Goal: Communication & Community: Answer question/provide support

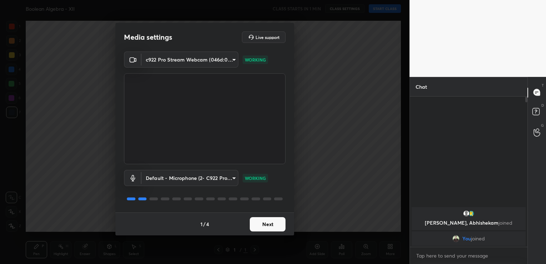
click at [278, 221] on button "Next" at bounding box center [268, 224] width 36 height 14
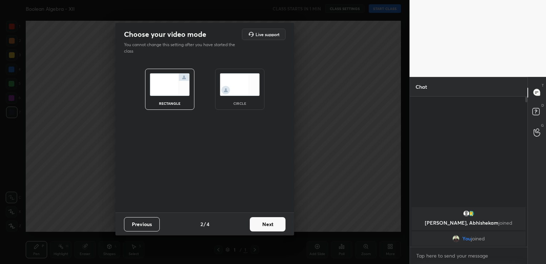
click at [273, 223] on button "Next" at bounding box center [268, 224] width 36 height 14
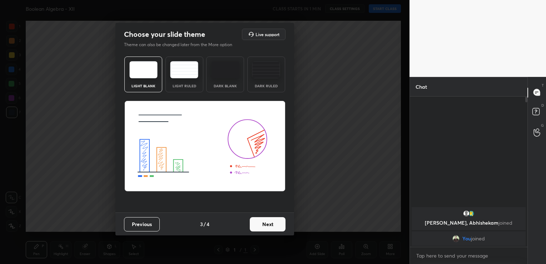
click at [273, 223] on button "Next" at bounding box center [268, 224] width 36 height 14
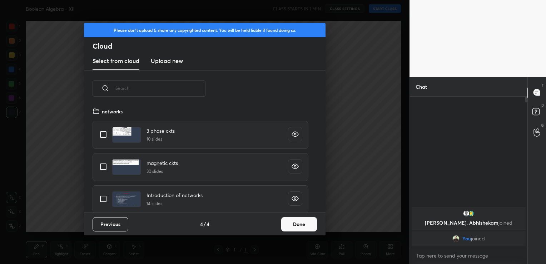
scroll to position [106, 230]
click at [307, 221] on button "Done" at bounding box center [299, 224] width 36 height 14
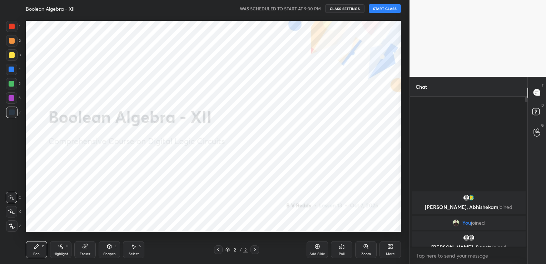
click at [390, 8] on button "START CLASS" at bounding box center [385, 8] width 32 height 9
click at [389, 250] on div "More" at bounding box center [390, 249] width 21 height 17
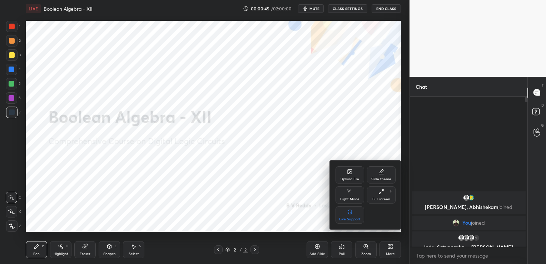
click at [352, 179] on div "Upload File" at bounding box center [350, 179] width 19 height 4
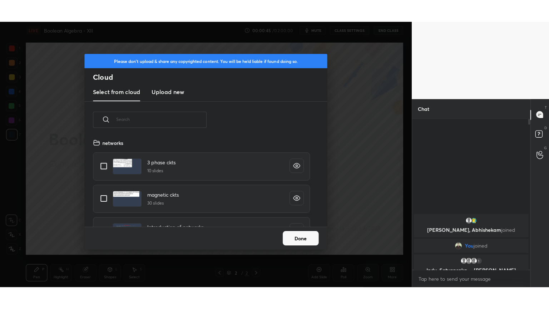
scroll to position [88, 230]
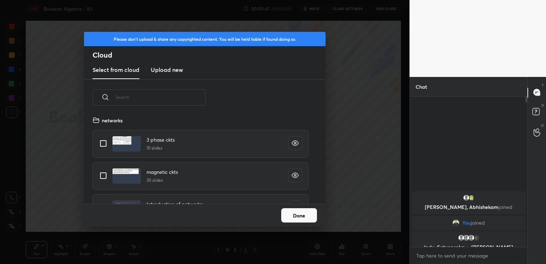
click at [166, 69] on h3 "Upload new" at bounding box center [167, 69] width 32 height 9
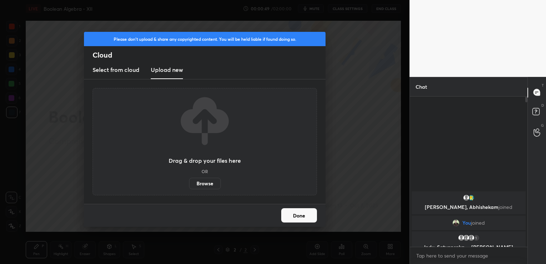
click at [200, 183] on label "Browse" at bounding box center [205, 183] width 32 height 11
click at [189, 183] on input "Browse" at bounding box center [189, 183] width 0 height 11
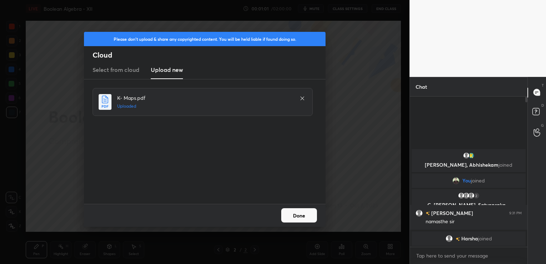
click at [306, 214] on button "Done" at bounding box center [299, 215] width 36 height 14
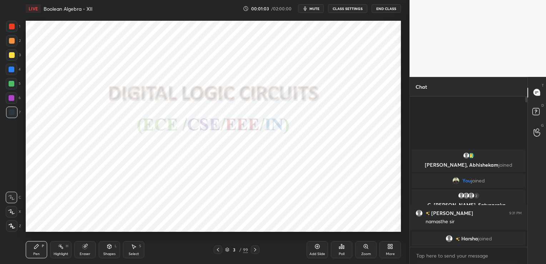
click at [387, 247] on div "More" at bounding box center [390, 249] width 21 height 17
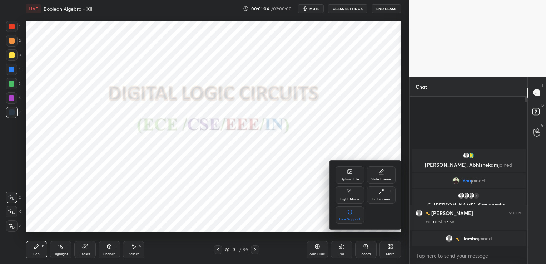
drag, startPoint x: 382, startPoint y: 191, endPoint x: 383, endPoint y: 218, distance: 27.2
click at [381, 192] on icon at bounding box center [382, 192] width 6 height 6
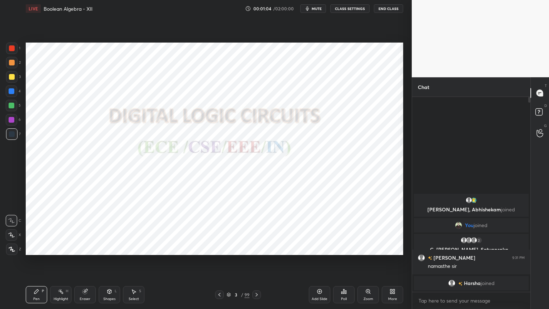
scroll to position [210, 116]
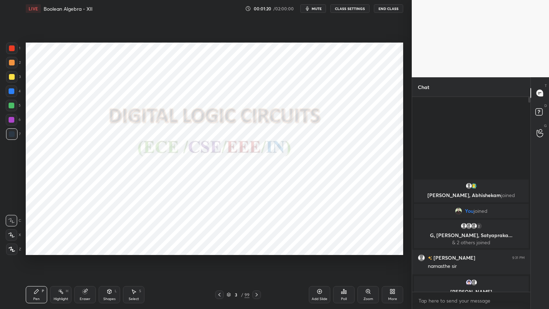
click at [228, 264] on icon at bounding box center [229, 294] width 4 height 4
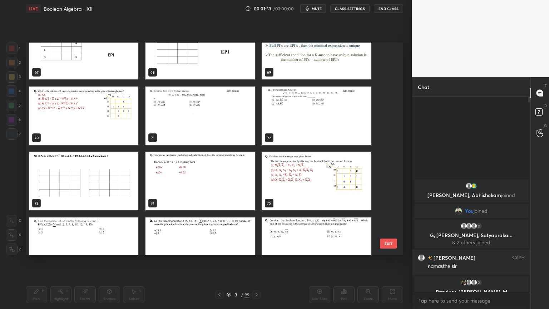
scroll to position [1466, 0]
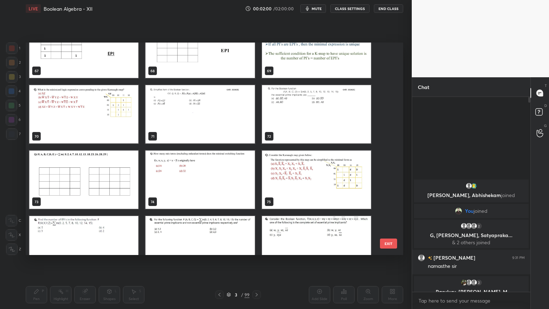
click at [73, 169] on img "grid" at bounding box center [83, 180] width 109 height 58
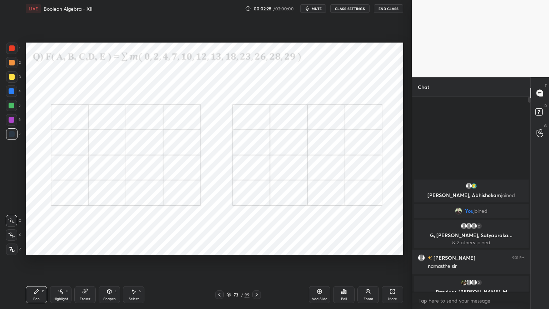
click at [60, 264] on div "Highlight H" at bounding box center [60, 294] width 21 height 17
click at [12, 121] on div at bounding box center [12, 120] width 6 height 6
click at [35, 264] on div "Pen" at bounding box center [36, 299] width 6 height 4
click at [87, 264] on icon at bounding box center [85, 292] width 6 height 6
click at [9, 235] on icon at bounding box center [12, 235] width 6 height 6
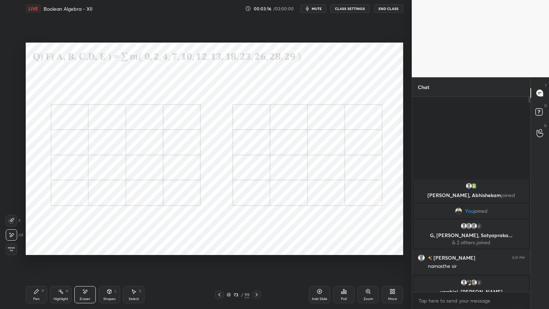
click at [35, 264] on div "Pen" at bounding box center [36, 299] width 6 height 4
click at [11, 237] on div at bounding box center [11, 234] width 11 height 11
click at [87, 264] on div "Eraser" at bounding box center [85, 299] width 11 height 4
click at [136, 264] on div "Select S" at bounding box center [133, 294] width 21 height 17
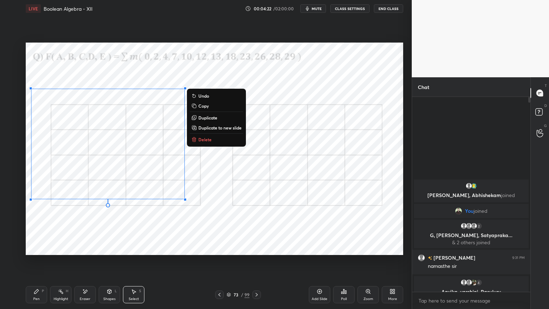
click at [209, 120] on p "Duplicate" at bounding box center [207, 118] width 19 height 6
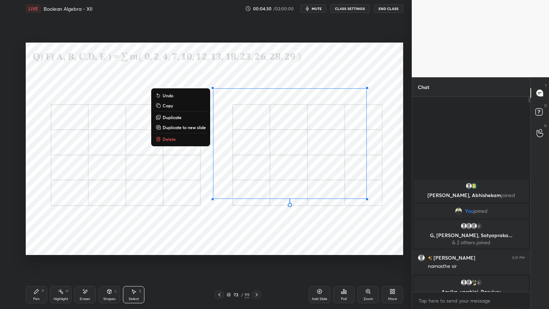
click at [279, 226] on div "0 ° Undo Copy Duplicate Duplicate to new slide Delete" at bounding box center [215, 149] width 378 height 212
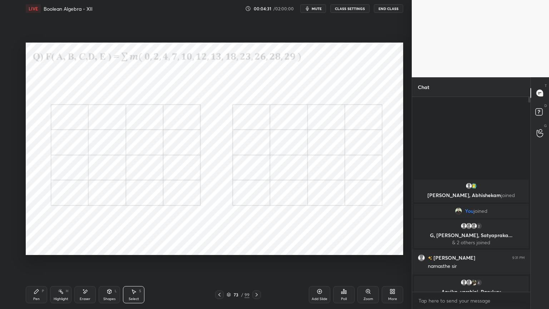
click at [29, 264] on div "Pen P" at bounding box center [36, 294] width 21 height 17
click at [10, 90] on div at bounding box center [12, 91] width 6 height 6
click at [11, 254] on div at bounding box center [11, 248] width 11 height 11
click at [60, 264] on div "Highlight H" at bounding box center [60, 294] width 21 height 17
click at [35, 264] on div "Pen" at bounding box center [36, 299] width 6 height 4
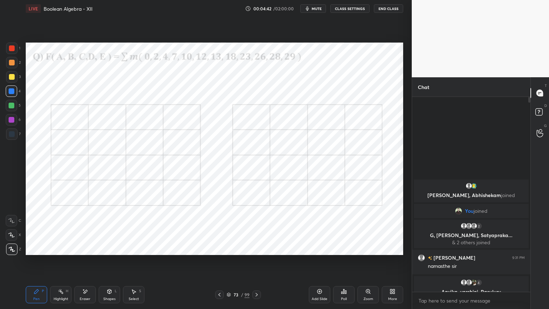
click at [11, 237] on icon at bounding box center [11, 234] width 6 height 5
click at [13, 134] on div at bounding box center [12, 134] width 6 height 6
click at [13, 121] on div at bounding box center [12, 120] width 6 height 6
click at [10, 222] on icon at bounding box center [11, 220] width 6 height 5
click at [15, 224] on div at bounding box center [11, 220] width 11 height 11
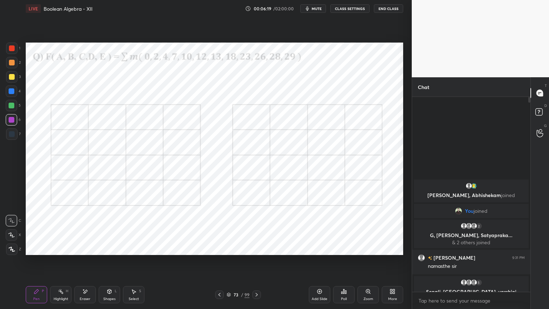
click at [84, 264] on icon at bounding box center [85, 292] width 6 height 6
click at [39, 264] on div "Pen" at bounding box center [36, 299] width 6 height 4
click at [133, 264] on div "Select" at bounding box center [134, 299] width 10 height 4
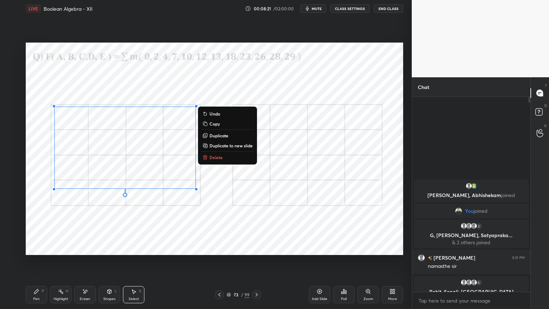
click at [220, 136] on p "Duplicate" at bounding box center [219, 136] width 19 height 6
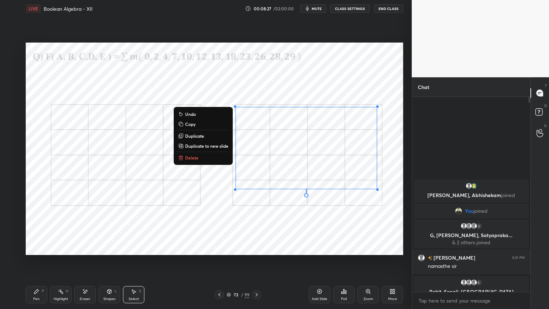
click at [212, 230] on div "0 ° Undo Copy Duplicate Duplicate to new slide Delete" at bounding box center [215, 149] width 378 height 212
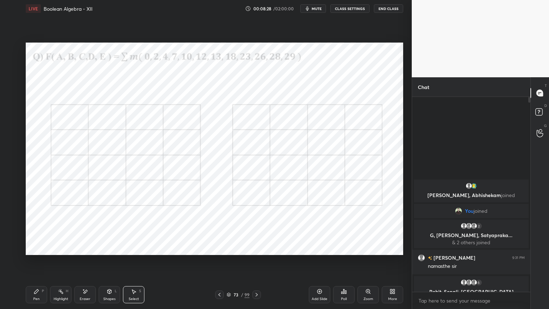
click at [80, 264] on div "Eraser" at bounding box center [84, 294] width 21 height 17
click at [13, 220] on icon at bounding box center [12, 220] width 4 height 4
click at [44, 264] on div "Pen P" at bounding box center [36, 294] width 21 height 17
click at [9, 237] on icon at bounding box center [11, 234] width 6 height 5
click at [14, 93] on div at bounding box center [11, 90] width 11 height 11
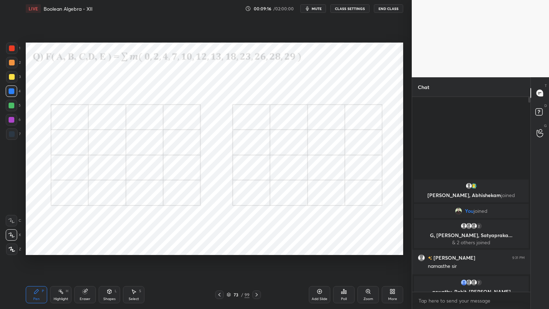
click at [11, 250] on icon at bounding box center [12, 249] width 6 height 4
click at [47, 264] on div "Pen P Highlight H Eraser Shapes L Select S" at bounding box center [97, 294] width 142 height 17
click at [59, 264] on div "Highlight H" at bounding box center [60, 294] width 21 height 17
click at [11, 122] on div at bounding box center [12, 120] width 6 height 6
click at [34, 264] on icon at bounding box center [37, 292] width 6 height 6
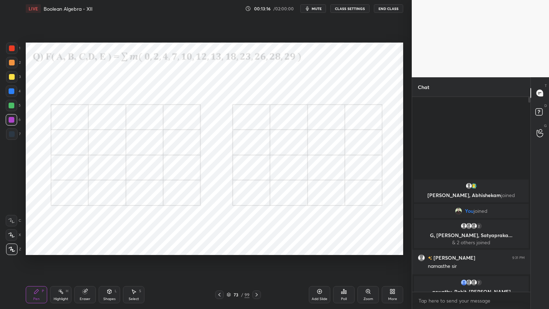
click at [14, 47] on div at bounding box center [12, 48] width 6 height 6
click at [88, 264] on div "Eraser" at bounding box center [84, 294] width 21 height 17
click at [9, 239] on div at bounding box center [11, 234] width 11 height 11
click at [35, 264] on div "Pen P" at bounding box center [36, 294] width 21 height 17
click at [85, 264] on div "Eraser" at bounding box center [84, 294] width 21 height 17
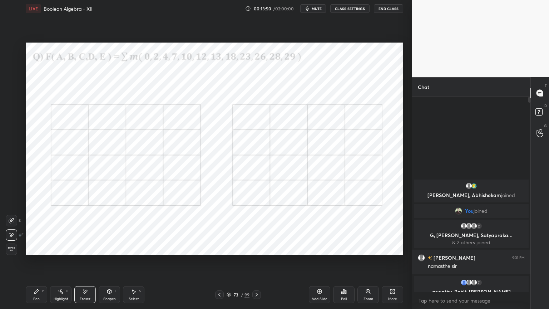
click at [43, 264] on div "Pen P" at bounding box center [36, 294] width 21 height 17
click at [89, 264] on div "Eraser" at bounding box center [84, 294] width 21 height 17
click at [39, 264] on icon at bounding box center [37, 292] width 6 height 6
click at [83, 264] on icon at bounding box center [85, 292] width 6 height 6
click at [35, 264] on icon at bounding box center [36, 291] width 4 height 4
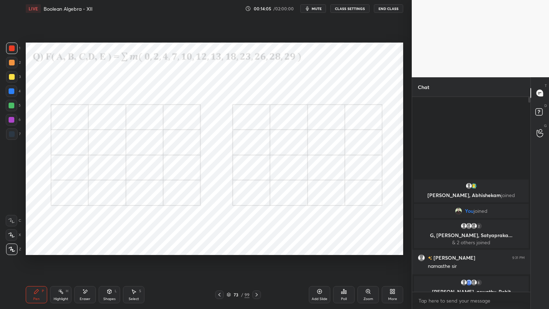
click at [79, 264] on div "Eraser" at bounding box center [84, 294] width 21 height 17
click at [38, 264] on icon at bounding box center [37, 292] width 6 height 6
click at [85, 264] on div "Eraser" at bounding box center [85, 299] width 11 height 4
click at [40, 264] on div "Pen P" at bounding box center [36, 294] width 21 height 17
click at [86, 264] on div "Eraser" at bounding box center [85, 299] width 11 height 4
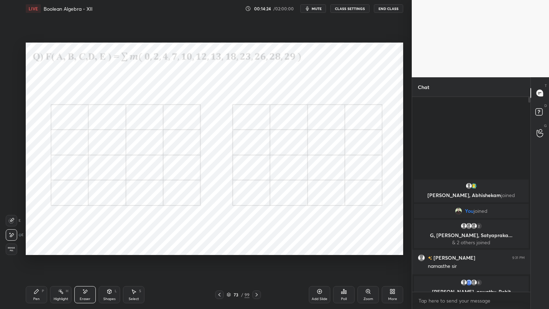
click at [39, 264] on div "Pen P" at bounding box center [36, 294] width 21 height 17
click at [111, 264] on div "Shapes L" at bounding box center [109, 294] width 21 height 17
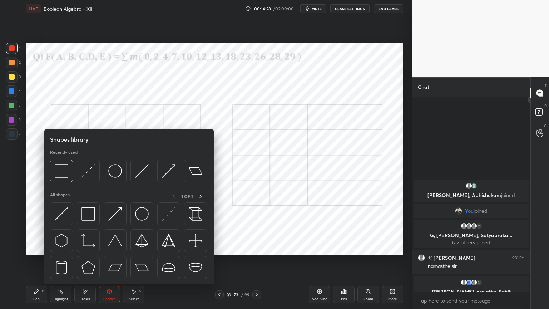
click at [78, 264] on div "Eraser" at bounding box center [84, 294] width 21 height 17
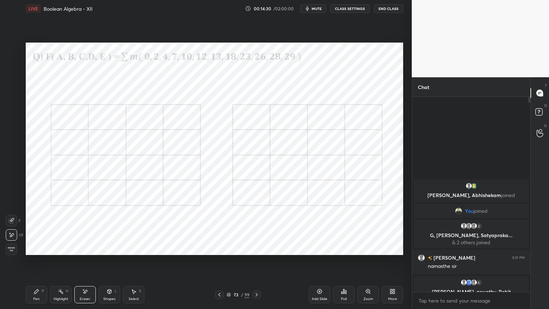
click at [43, 264] on div "Pen P" at bounding box center [36, 294] width 21 height 17
click at [88, 264] on div "Eraser" at bounding box center [85, 299] width 11 height 4
click at [40, 264] on div "Pen P" at bounding box center [36, 294] width 21 height 17
click at [82, 264] on div "Eraser" at bounding box center [85, 299] width 11 height 4
click at [43, 264] on div "Pen P" at bounding box center [36, 294] width 21 height 17
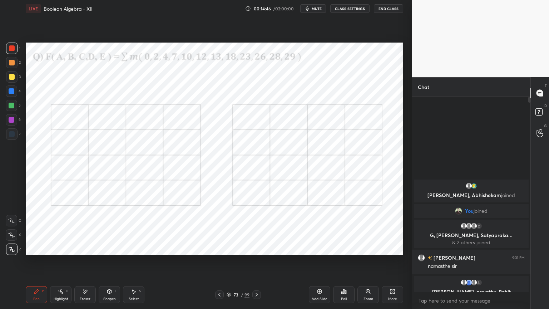
click at [83, 264] on div "Eraser" at bounding box center [84, 294] width 21 height 17
click at [43, 264] on div "Pen P" at bounding box center [36, 294] width 21 height 17
click at [63, 264] on div "Highlight H" at bounding box center [60, 294] width 21 height 17
click at [34, 264] on div "Pen" at bounding box center [36, 299] width 6 height 4
click at [13, 120] on div at bounding box center [12, 120] width 6 height 6
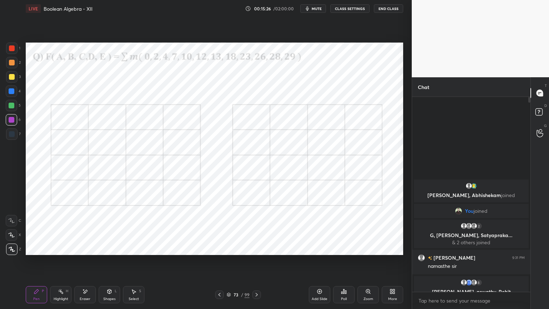
click at [84, 264] on div "Eraser" at bounding box center [85, 299] width 11 height 4
click at [33, 264] on div "Pen" at bounding box center [36, 299] width 6 height 4
click at [13, 120] on div at bounding box center [12, 120] width 6 height 6
click at [113, 264] on div "Shapes L" at bounding box center [109, 294] width 21 height 17
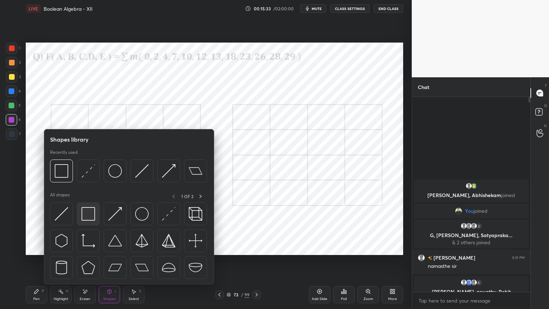
click at [92, 218] on img at bounding box center [89, 214] width 14 height 14
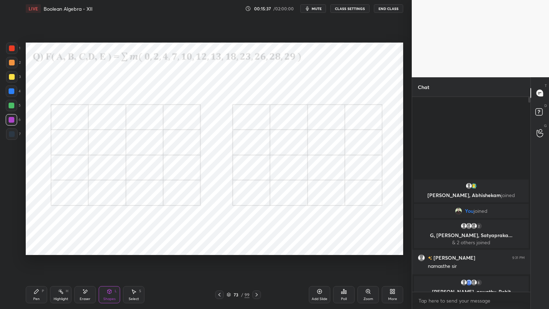
click at [13, 135] on div at bounding box center [12, 134] width 6 height 6
click at [39, 264] on div "Pen" at bounding box center [36, 299] width 6 height 4
click at [69, 264] on div "Highlight H" at bounding box center [60, 294] width 21 height 17
click at [13, 132] on div at bounding box center [12, 134] width 6 height 6
click at [12, 77] on div at bounding box center [12, 77] width 6 height 6
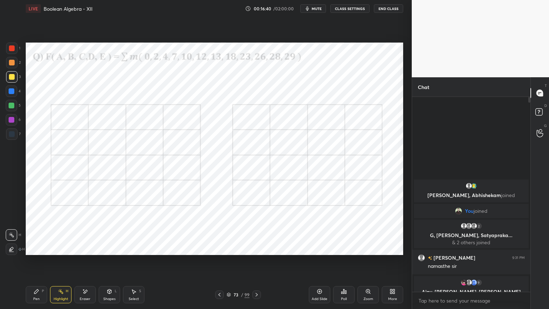
click at [11, 62] on div at bounding box center [12, 63] width 6 height 6
click at [109, 264] on div "Shapes L" at bounding box center [109, 294] width 21 height 17
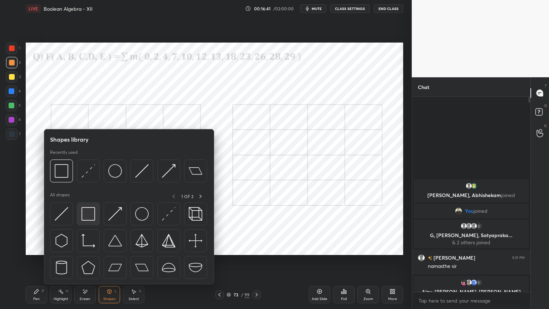
click at [90, 217] on img at bounding box center [89, 214] width 14 height 14
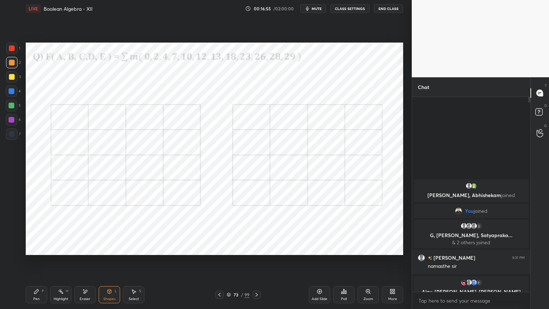
click at [34, 264] on div "Pen" at bounding box center [36, 299] width 6 height 4
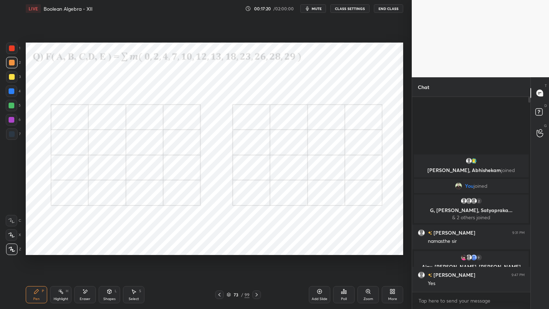
click at [109, 264] on div "Shapes L" at bounding box center [109, 294] width 21 height 17
click at [12, 109] on div at bounding box center [11, 105] width 11 height 11
click at [46, 264] on div "Pen P" at bounding box center [36, 294] width 21 height 17
click at [110, 264] on div "Shapes" at bounding box center [109, 299] width 12 height 4
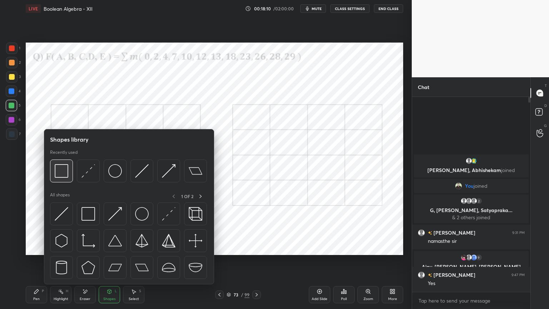
click at [66, 176] on img at bounding box center [62, 171] width 14 height 14
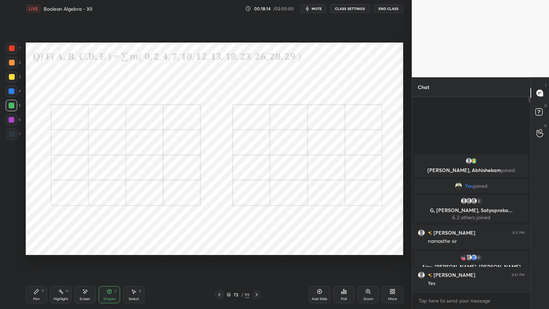
click at [11, 90] on div at bounding box center [12, 91] width 6 height 6
click at [36, 264] on div "Pen P" at bounding box center [36, 294] width 21 height 17
click at [11, 51] on div at bounding box center [11, 48] width 11 height 11
click at [12, 123] on div at bounding box center [11, 119] width 11 height 11
click at [14, 63] on div at bounding box center [12, 63] width 6 height 6
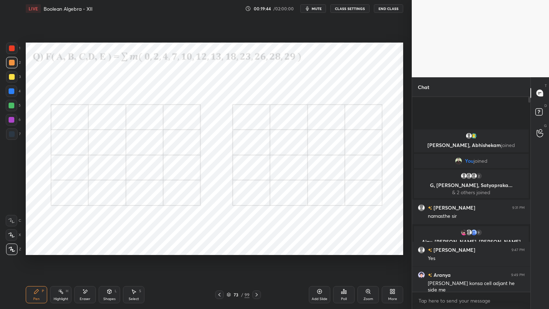
click at [57, 264] on div "Highlight H" at bounding box center [60, 294] width 21 height 17
click at [58, 264] on div "Highlight H" at bounding box center [60, 294] width 21 height 17
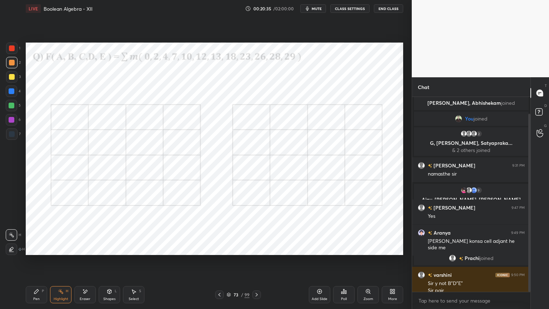
scroll to position [18, 0]
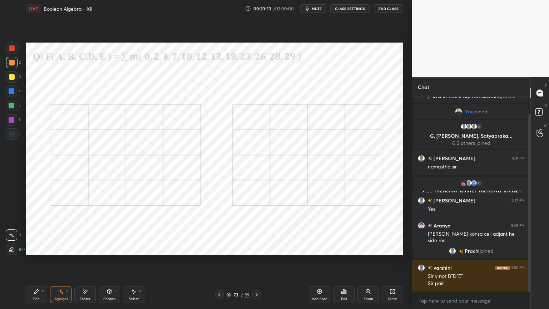
click at [66, 264] on div "Pen P Highlight H Eraser Shapes L Select S 73 / 99 Add Slide Poll Zoom More" at bounding box center [215, 294] width 378 height 29
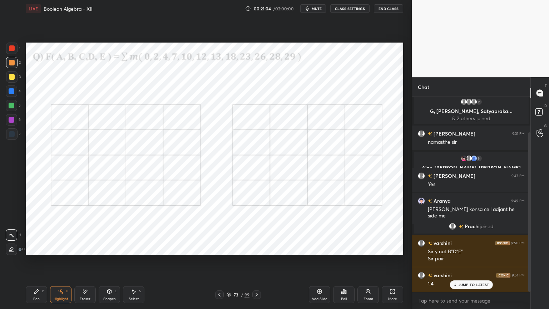
click at [65, 264] on div "Highlight H" at bounding box center [60, 294] width 21 height 17
click at [58, 264] on div "Highlight H" at bounding box center [60, 294] width 21 height 17
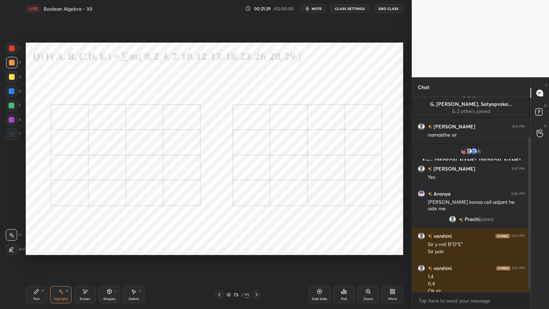
scroll to position [57, 0]
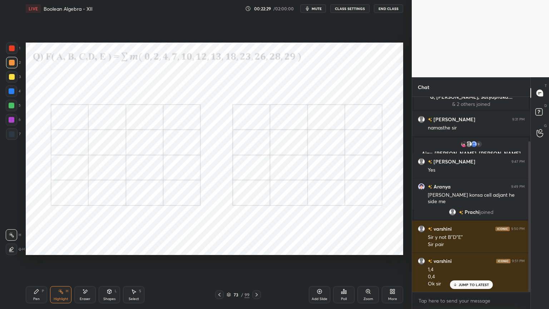
click at [230, 264] on icon at bounding box center [229, 294] width 4 height 2
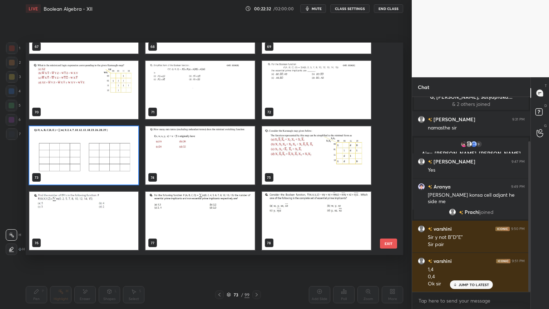
scroll to position [83, 0]
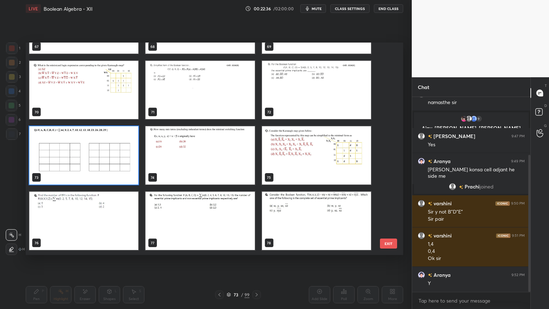
click at [217, 163] on img "grid" at bounding box center [200, 155] width 109 height 58
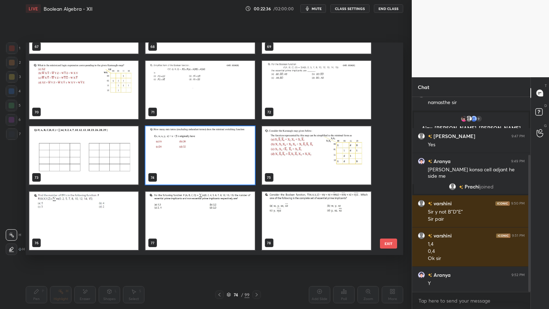
click at [217, 163] on img "grid" at bounding box center [200, 155] width 109 height 58
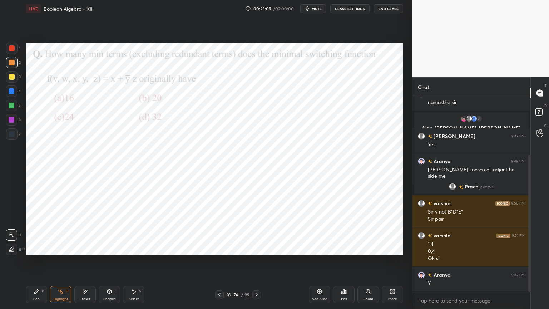
scroll to position [107, 0]
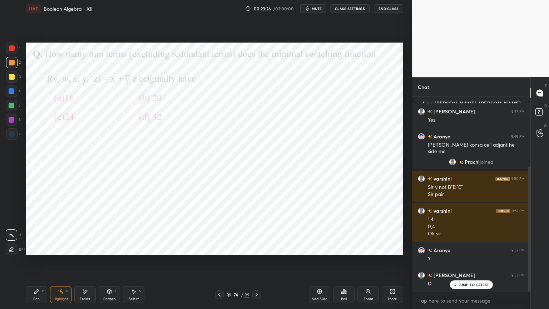
click at [32, 264] on div "Pen P" at bounding box center [36, 294] width 21 height 17
click at [13, 122] on div at bounding box center [12, 120] width 6 height 6
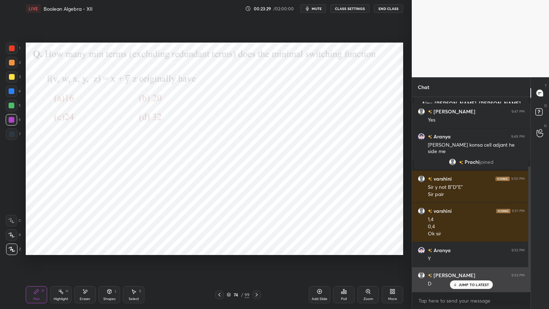
click at [471, 264] on p "JUMP TO LATEST" at bounding box center [474, 284] width 31 height 4
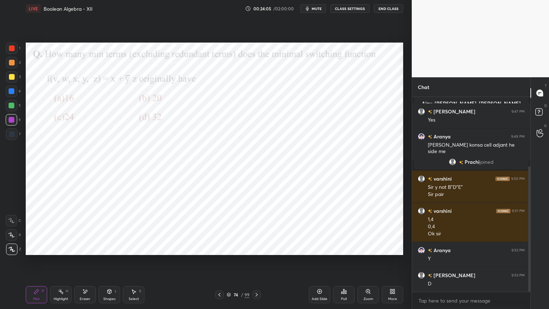
click at [13, 123] on div at bounding box center [11, 119] width 11 height 11
click at [12, 237] on div at bounding box center [11, 234] width 11 height 11
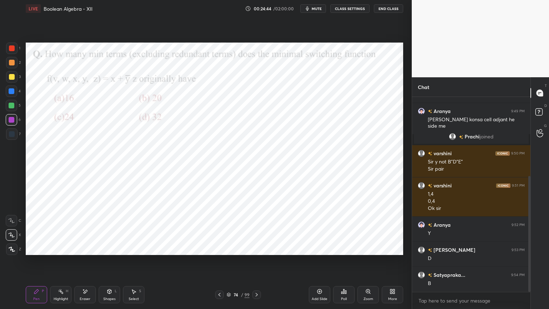
click at [14, 254] on div at bounding box center [11, 248] width 11 height 11
click at [14, 250] on icon at bounding box center [12, 249] width 6 height 5
click at [11, 95] on div at bounding box center [11, 90] width 11 height 11
click at [111, 264] on div "Shapes" at bounding box center [109, 299] width 12 height 4
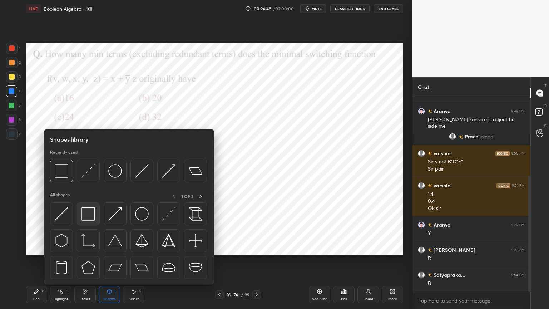
click at [92, 215] on img at bounding box center [89, 214] width 14 height 14
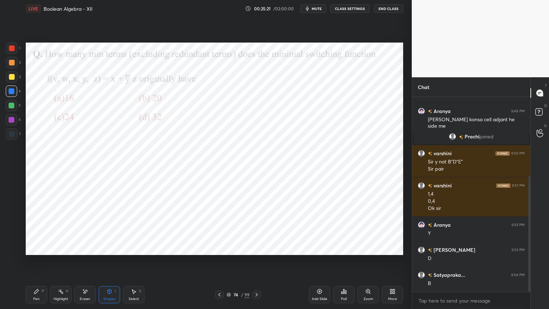
click at [33, 264] on div "Pen P" at bounding box center [36, 294] width 21 height 17
click at [15, 232] on div at bounding box center [11, 234] width 11 height 11
click at [135, 264] on icon at bounding box center [134, 292] width 6 height 6
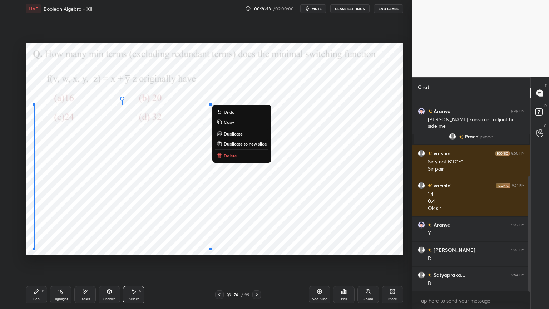
click at [236, 135] on p "Duplicate" at bounding box center [233, 134] width 19 height 6
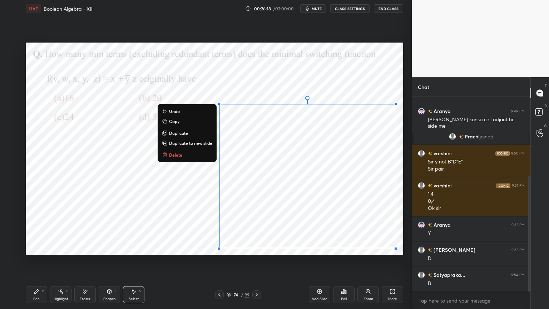
click at [334, 77] on div "0 ° Undo Copy Duplicate Duplicate to new slide Delete" at bounding box center [215, 149] width 378 height 212
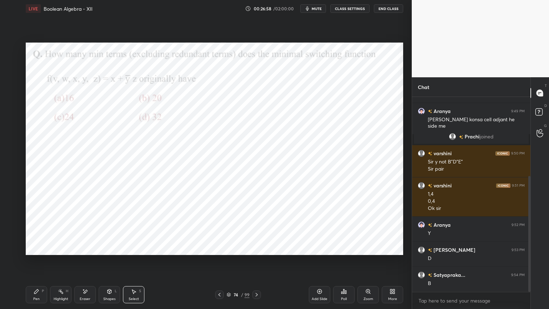
click at [34, 264] on div "Pen" at bounding box center [36, 299] width 6 height 4
click at [16, 115] on div at bounding box center [11, 119] width 11 height 11
click at [13, 252] on div at bounding box center [11, 248] width 11 height 11
click at [57, 264] on div "Highlight H" at bounding box center [60, 294] width 21 height 17
click at [11, 91] on div at bounding box center [12, 91] width 6 height 6
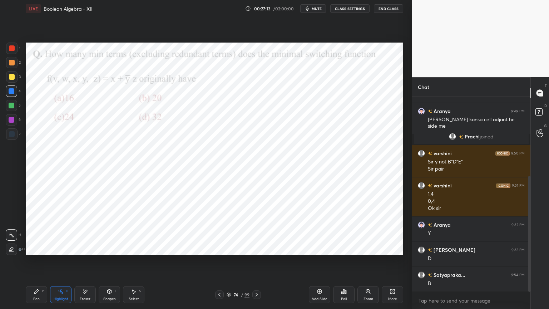
click at [31, 264] on div "Pen P" at bounding box center [36, 294] width 21 height 17
click at [13, 50] on div at bounding box center [12, 48] width 6 height 6
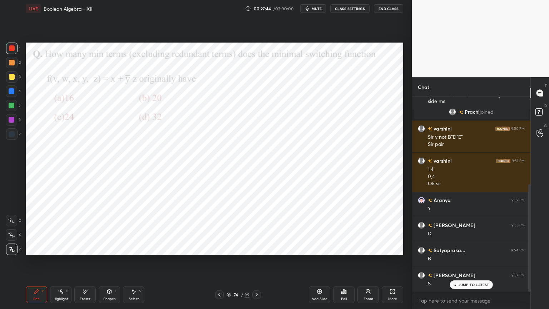
click at [61, 264] on div "Highlight" at bounding box center [61, 299] width 15 height 4
click at [12, 93] on div at bounding box center [12, 91] width 6 height 6
click at [27, 264] on div "Pen P" at bounding box center [36, 294] width 21 height 17
click at [13, 122] on div at bounding box center [12, 120] width 6 height 6
click at [62, 264] on div "Highlight" at bounding box center [61, 299] width 15 height 4
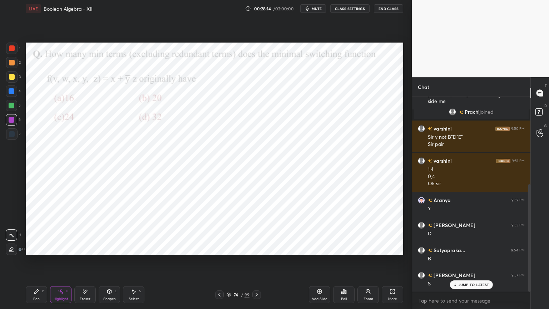
click at [61, 264] on div "Highlight H" at bounding box center [60, 294] width 21 height 17
click at [31, 264] on div "Pen P" at bounding box center [36, 294] width 21 height 17
click at [12, 93] on div at bounding box center [12, 91] width 6 height 6
click at [466, 264] on p "JUMP TO LATEST" at bounding box center [474, 270] width 31 height 4
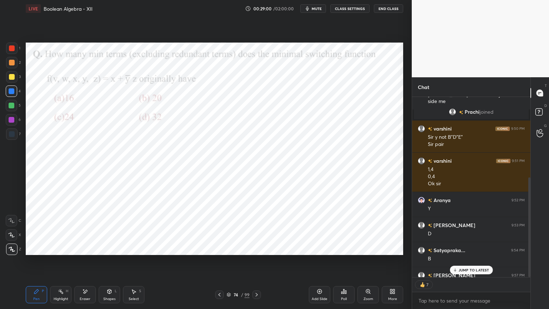
scroll to position [172, 0]
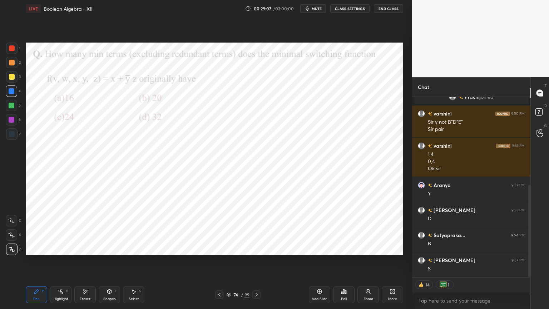
click at [60, 264] on div "Highlight H" at bounding box center [60, 294] width 21 height 17
click at [229, 264] on icon at bounding box center [229, 294] width 4 height 2
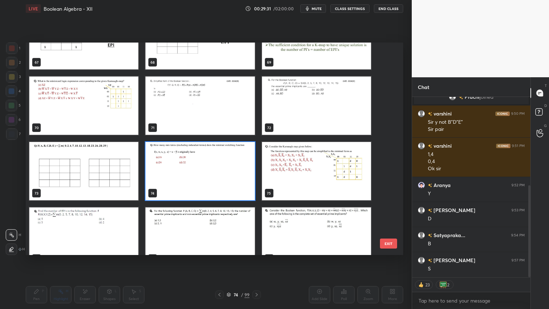
scroll to position [1492, 0]
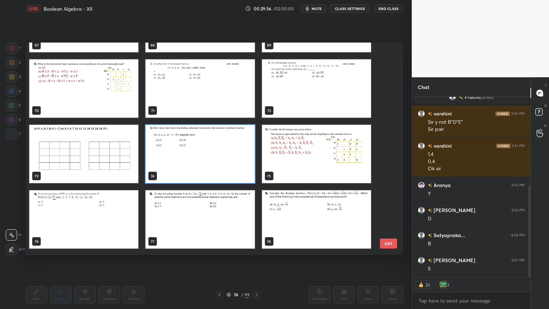
click at [108, 226] on img "grid" at bounding box center [83, 219] width 109 height 58
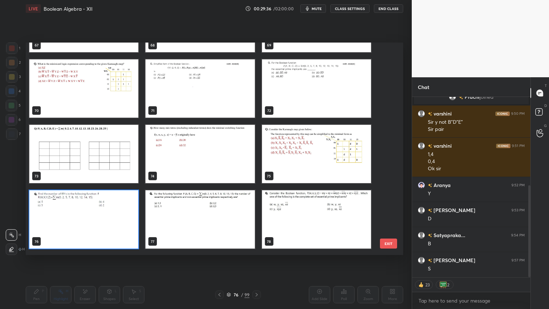
click at [109, 226] on img "grid" at bounding box center [83, 219] width 109 height 58
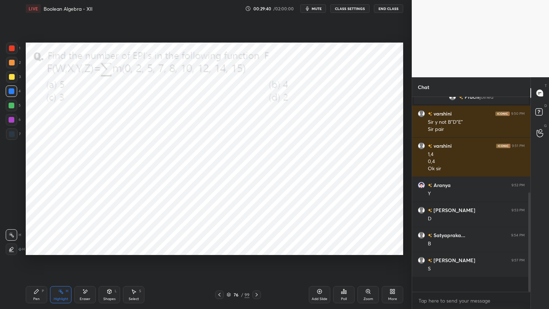
scroll to position [158, 0]
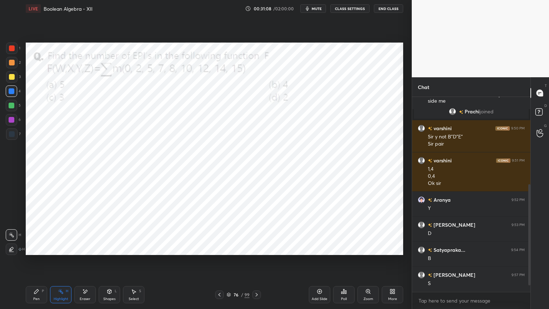
click at [14, 123] on div at bounding box center [11, 119] width 11 height 11
click at [107, 264] on div "Shapes" at bounding box center [109, 299] width 12 height 4
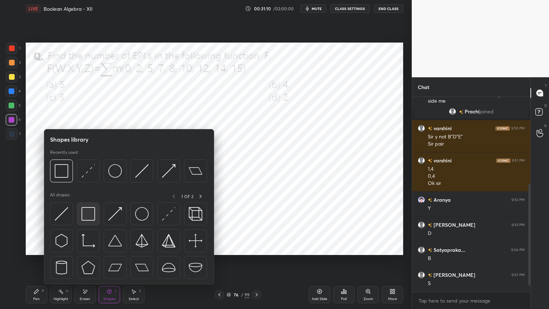
click at [91, 215] on img at bounding box center [89, 214] width 14 height 14
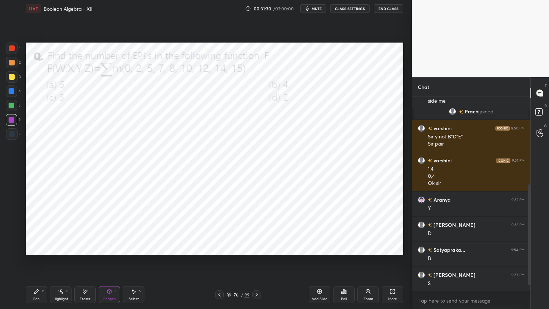
click at [28, 264] on div "Pen P" at bounding box center [36, 294] width 21 height 17
click at [9, 94] on div at bounding box center [11, 90] width 11 height 11
click at [9, 229] on div at bounding box center [11, 234] width 11 height 11
click at [10, 246] on div at bounding box center [11, 248] width 11 height 11
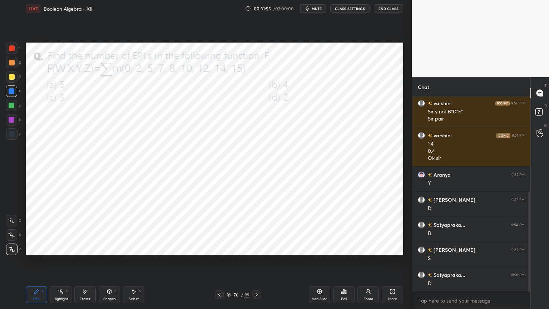
click at [114, 264] on div "Shapes" at bounding box center [109, 299] width 12 height 4
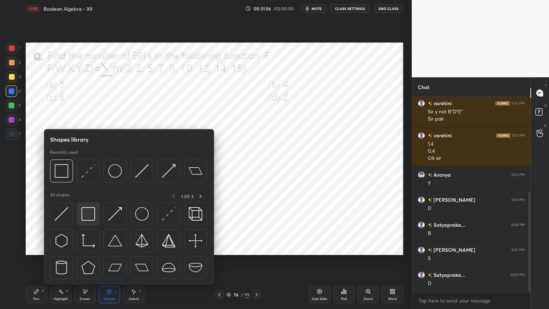
click at [93, 216] on img at bounding box center [89, 214] width 14 height 14
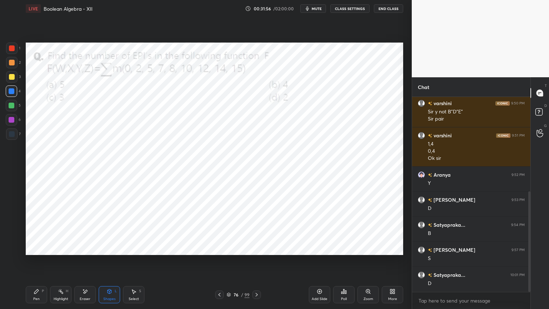
scroll to position [207, 0]
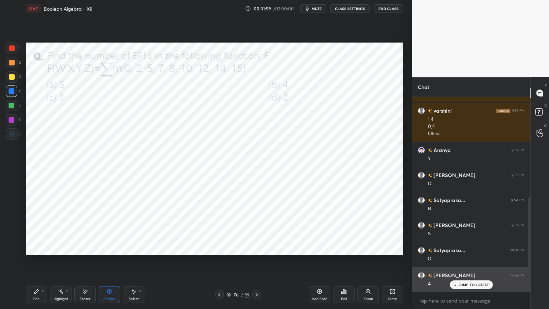
click at [472, 264] on p "JUMP TO LATEST" at bounding box center [474, 284] width 31 height 4
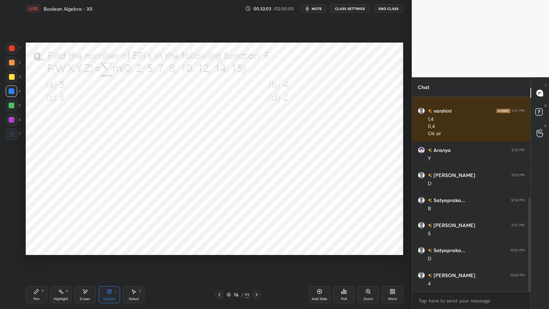
click at [14, 49] on div at bounding box center [12, 48] width 6 height 6
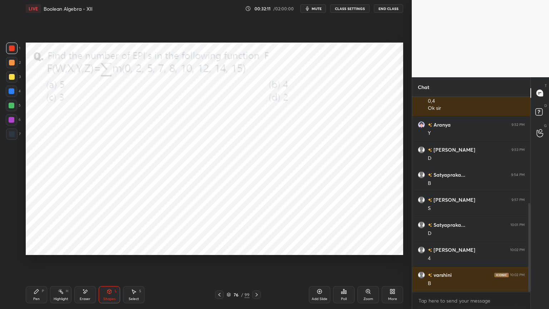
click at [11, 93] on div at bounding box center [12, 91] width 6 height 6
click at [32, 264] on div "Pen P" at bounding box center [36, 294] width 21 height 17
click at [108, 264] on icon at bounding box center [110, 291] width 4 height 4
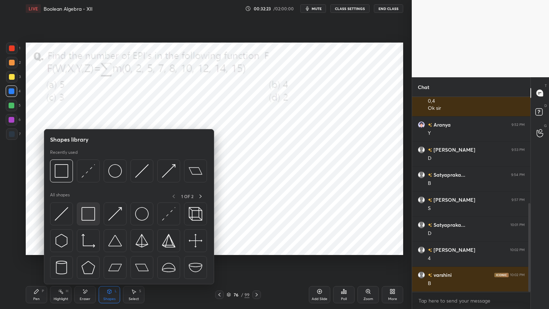
click at [91, 208] on img at bounding box center [89, 214] width 14 height 14
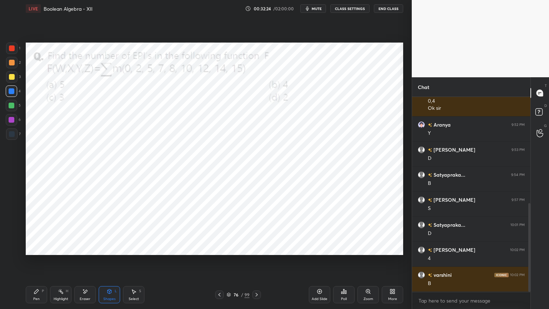
click at [11, 107] on div at bounding box center [12, 106] width 6 height 6
click at [13, 136] on div at bounding box center [12, 134] width 6 height 6
click at [42, 264] on div "Pen P" at bounding box center [36, 294] width 21 height 17
click at [62, 264] on icon at bounding box center [61, 292] width 6 height 6
click at [43, 264] on div "Pen P" at bounding box center [36, 294] width 21 height 17
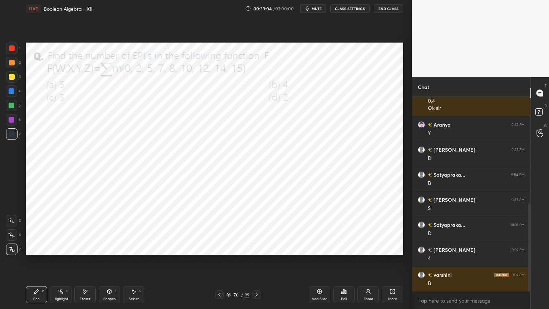
click at [61, 264] on div "Highlight H" at bounding box center [60, 294] width 21 height 17
click at [45, 264] on div "Pen P" at bounding box center [36, 294] width 21 height 17
click at [227, 264] on icon at bounding box center [229, 294] width 4 height 2
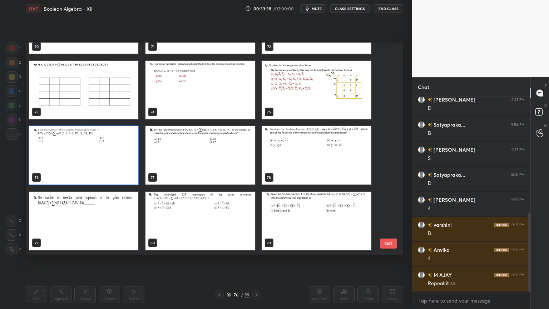
scroll to position [1556, 0]
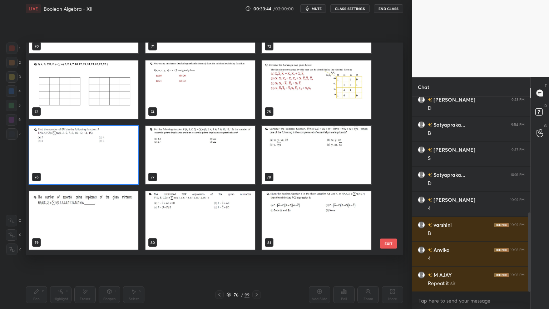
click at [206, 163] on img "grid" at bounding box center [200, 155] width 109 height 58
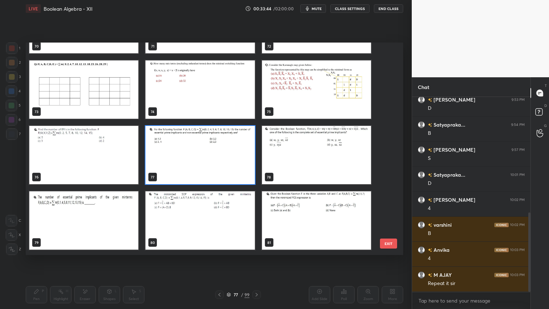
click at [207, 164] on img "grid" at bounding box center [200, 155] width 109 height 58
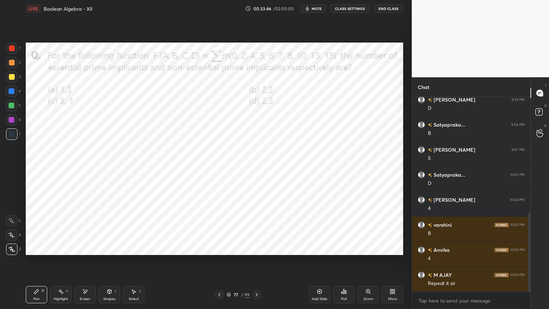
click at [219, 264] on icon at bounding box center [219, 295] width 2 height 4
click at [60, 264] on div "Highlight" at bounding box center [61, 299] width 15 height 4
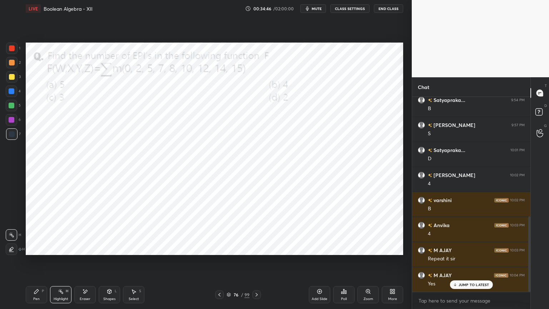
click at [61, 264] on div "Highlight" at bounding box center [61, 299] width 15 height 4
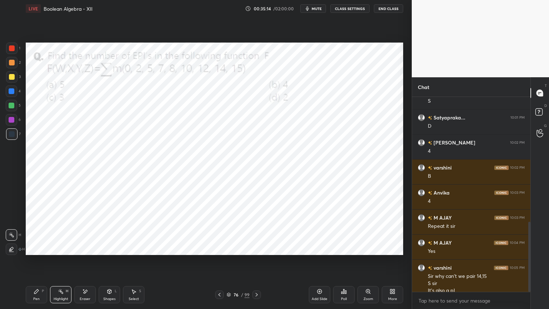
scroll to position [347, 0]
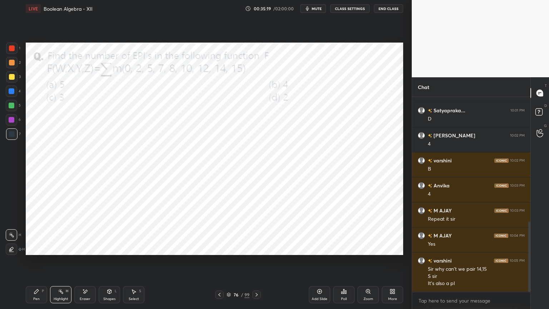
click at [105, 264] on div "Shapes L" at bounding box center [109, 294] width 21 height 17
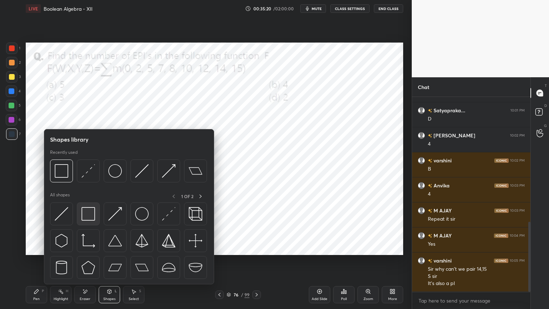
click at [88, 216] on img at bounding box center [89, 214] width 14 height 14
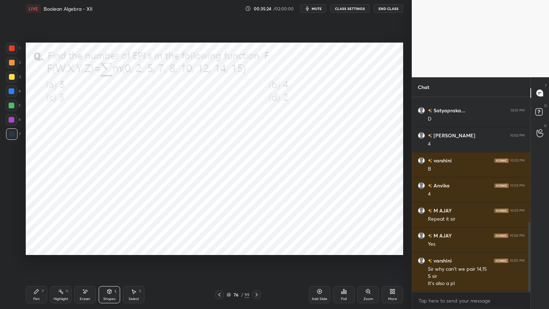
scroll to position [372, 0]
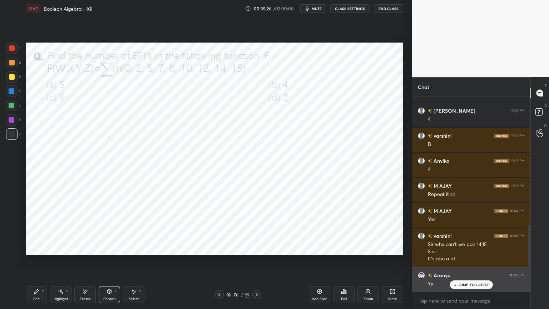
click at [462, 264] on p "JUMP TO LATEST" at bounding box center [474, 284] width 31 height 4
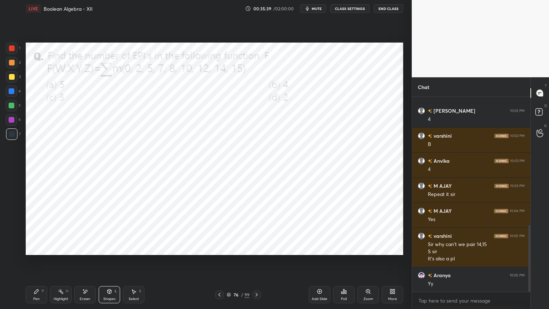
click at [88, 264] on div "Eraser" at bounding box center [85, 299] width 11 height 4
click at [40, 264] on div "Pen P" at bounding box center [36, 294] width 21 height 17
click at [90, 264] on div "Eraser" at bounding box center [84, 294] width 21 height 17
click at [35, 264] on icon at bounding box center [37, 292] width 6 height 6
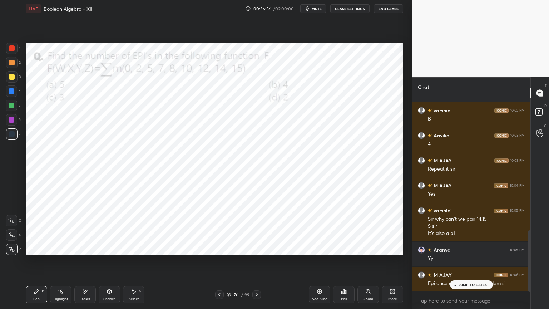
scroll to position [422, 0]
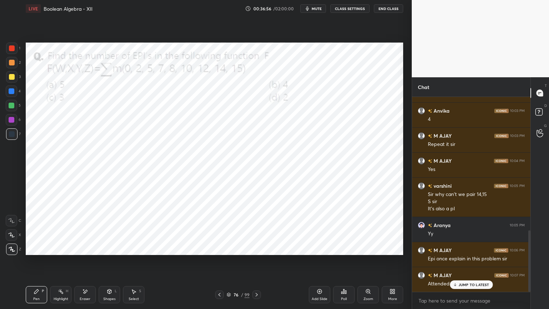
click at [61, 264] on rect at bounding box center [62, 292] width 4 height 4
click at [473, 264] on p "JUMP TO LATEST" at bounding box center [474, 284] width 31 height 4
click at [37, 264] on div "Pen" at bounding box center [36, 299] width 6 height 4
click at [13, 54] on div "1" at bounding box center [13, 50] width 14 height 14
click at [63, 264] on div "Highlight" at bounding box center [61, 299] width 15 height 4
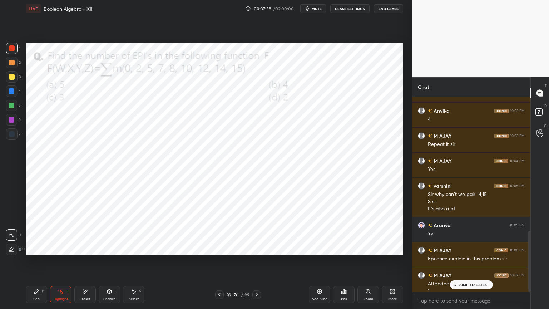
scroll to position [429, 0]
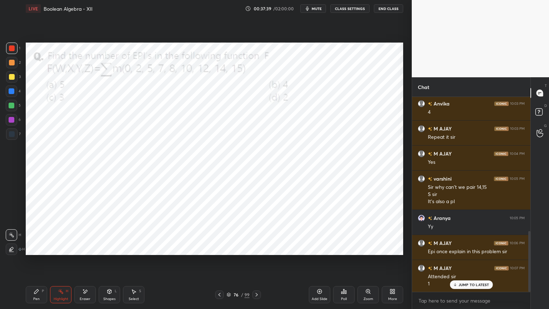
click at [35, 264] on icon at bounding box center [36, 291] width 4 height 4
click at [69, 264] on div "Highlight H" at bounding box center [60, 294] width 21 height 17
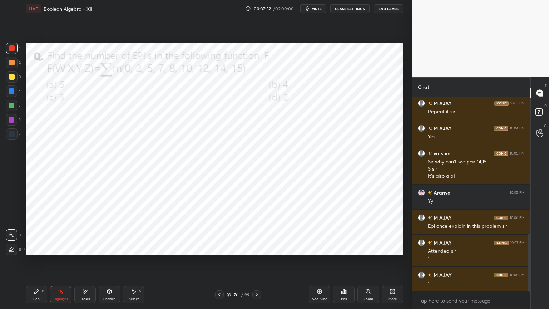
click at [38, 264] on div "Pen P" at bounding box center [36, 294] width 21 height 17
click at [17, 94] on div "4" at bounding box center [13, 90] width 15 height 11
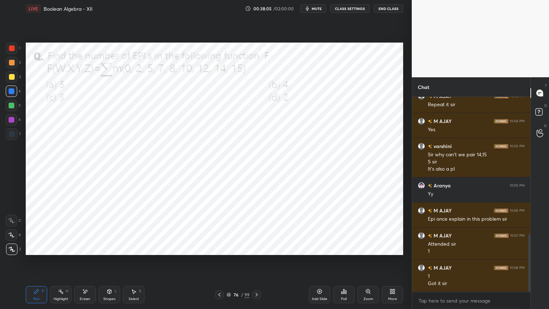
click at [67, 264] on div "Highlight H" at bounding box center [60, 294] width 21 height 17
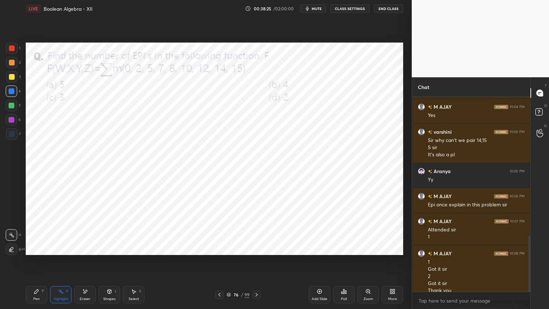
scroll to position [483, 0]
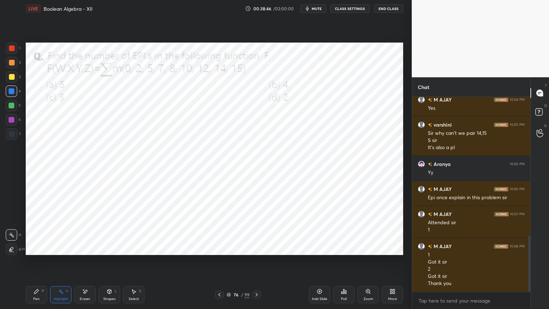
click at [228, 264] on icon at bounding box center [229, 294] width 4 height 4
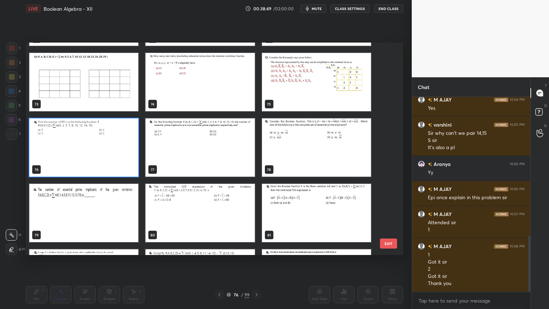
scroll to position [1565, 0]
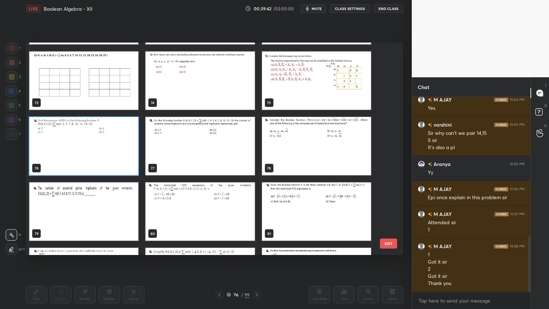
click at [393, 243] on button "EXIT" at bounding box center [388, 243] width 17 height 10
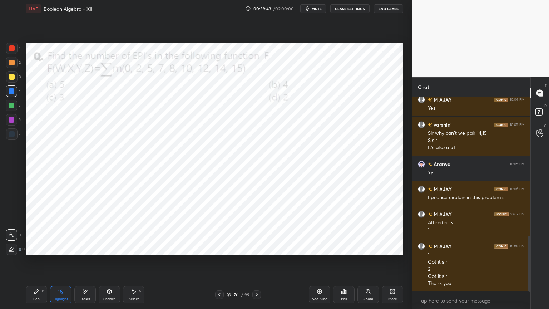
click at [13, 121] on div at bounding box center [12, 120] width 6 height 6
click at [391, 264] on icon at bounding box center [391, 290] width 2 height 2
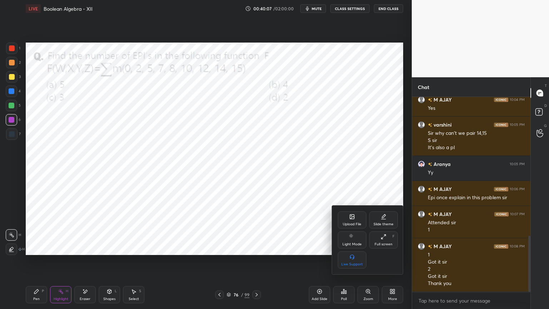
click at [355, 220] on div "Upload File" at bounding box center [352, 219] width 29 height 17
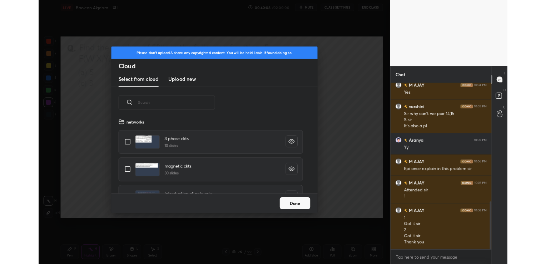
scroll to position [88, 230]
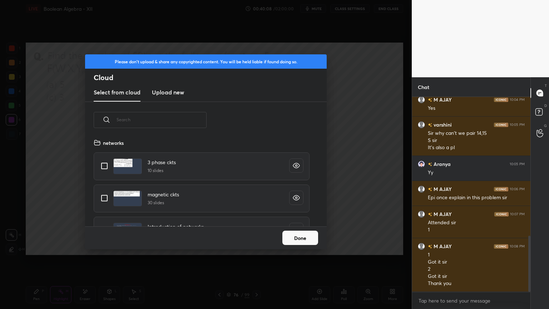
click at [172, 90] on h3 "Upload new" at bounding box center [168, 92] width 32 height 9
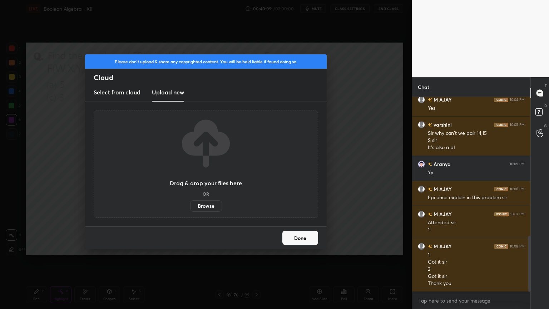
click at [212, 203] on label "Browse" at bounding box center [206, 205] width 32 height 11
click at [190, 203] on input "Browse" at bounding box center [190, 205] width 0 height 11
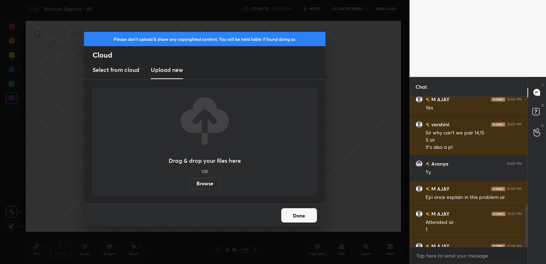
scroll to position [296, 0]
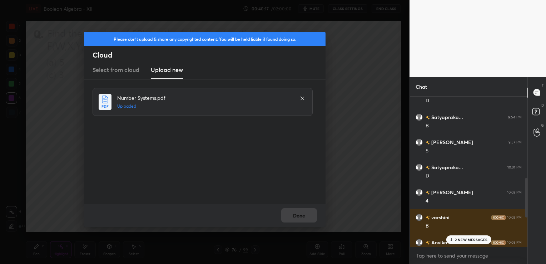
click at [469, 240] on p "2 NEW MESSAGES" at bounding box center [471, 239] width 33 height 4
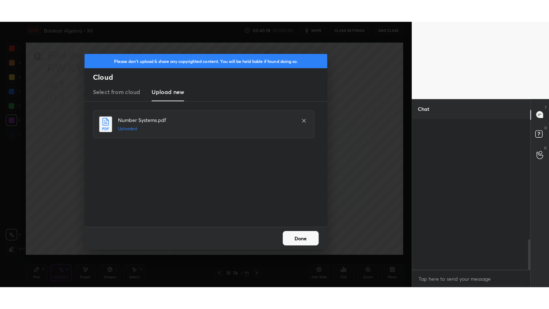
scroll to position [590, 0]
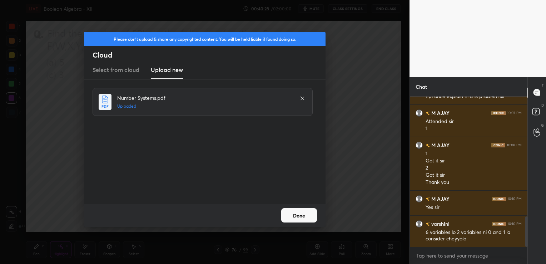
click at [310, 215] on button "Done" at bounding box center [299, 215] width 36 height 14
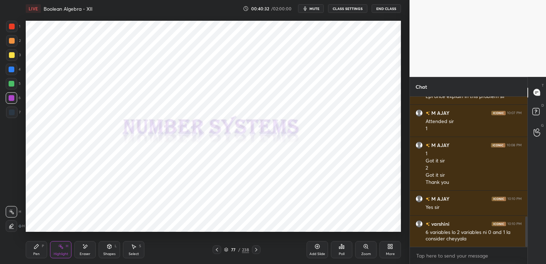
click at [390, 249] on icon at bounding box center [391, 246] width 6 height 6
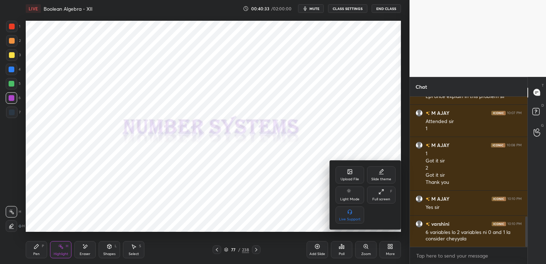
click at [384, 193] on icon at bounding box center [382, 192] width 6 height 6
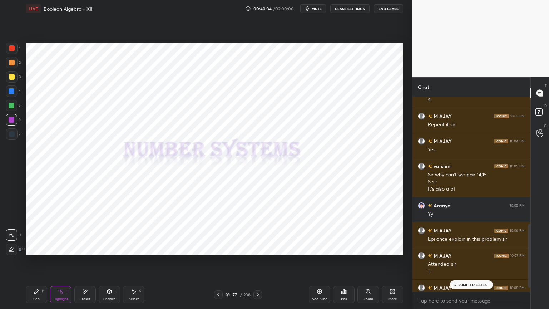
scroll to position [546, 0]
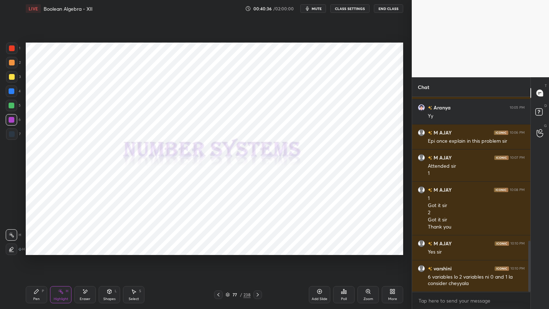
click at [11, 96] on div at bounding box center [11, 90] width 11 height 11
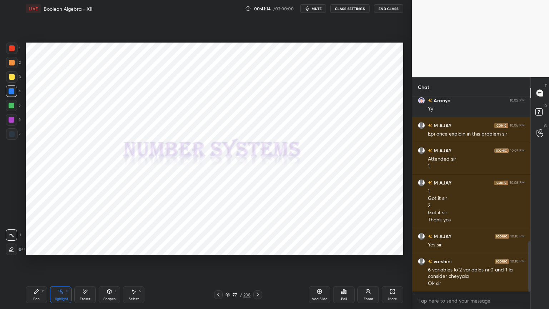
scroll to position [578, 0]
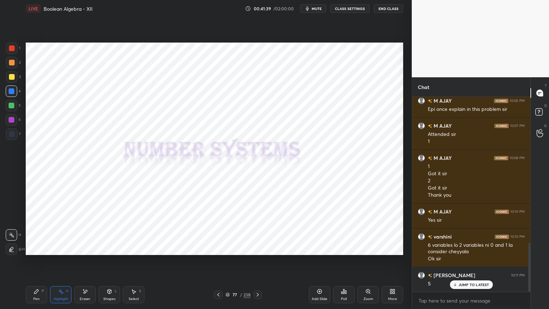
click at [228, 264] on icon at bounding box center [228, 294] width 4 height 4
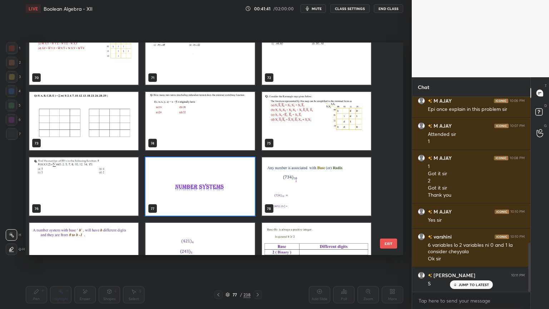
scroll to position [1531, 0]
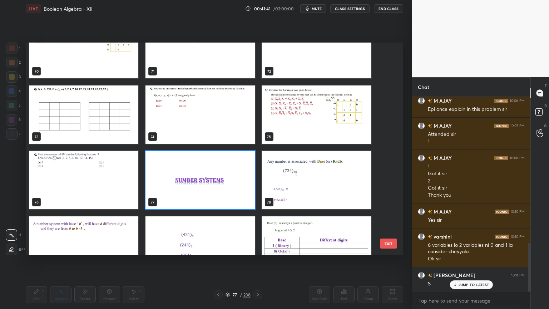
click at [347, 180] on img "grid" at bounding box center [316, 180] width 109 height 58
click at [348, 182] on img "grid" at bounding box center [316, 180] width 109 height 58
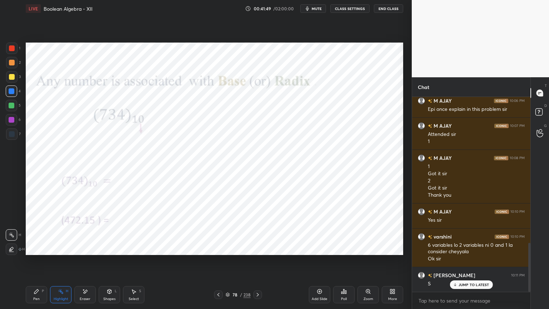
click at [11, 109] on div at bounding box center [11, 105] width 11 height 11
click at [31, 264] on div "Pen P" at bounding box center [36, 294] width 21 height 17
click at [64, 264] on div "Highlight H" at bounding box center [60, 294] width 21 height 17
click at [462, 264] on div "JUMP TO LATEST" at bounding box center [471, 284] width 43 height 9
click at [11, 120] on div at bounding box center [12, 120] width 6 height 6
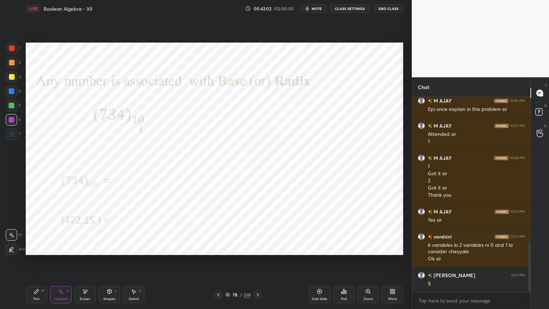
click at [108, 264] on icon at bounding box center [110, 292] width 6 height 6
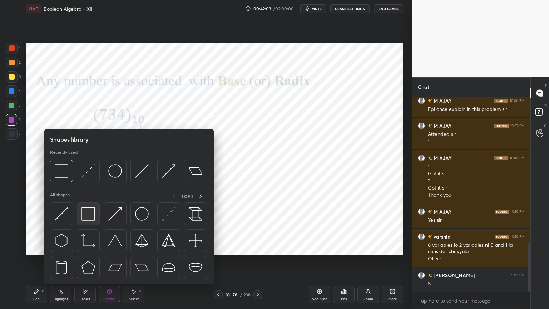
click at [92, 219] on img at bounding box center [89, 214] width 14 height 14
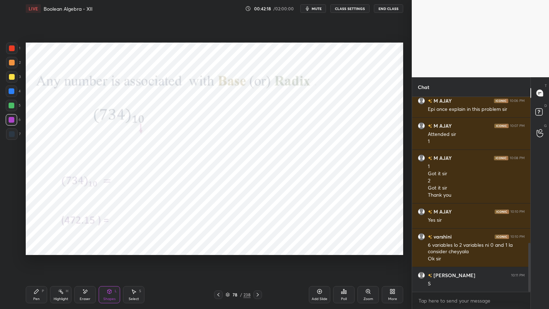
scroll to position [603, 0]
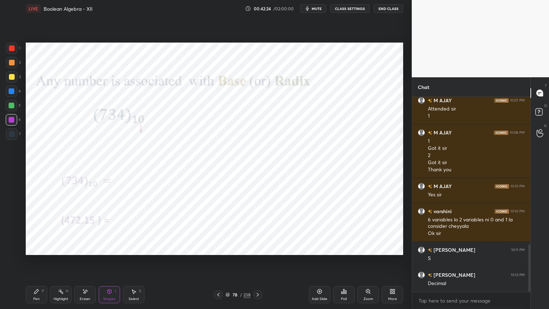
click at [37, 264] on div "Pen" at bounding box center [36, 299] width 6 height 4
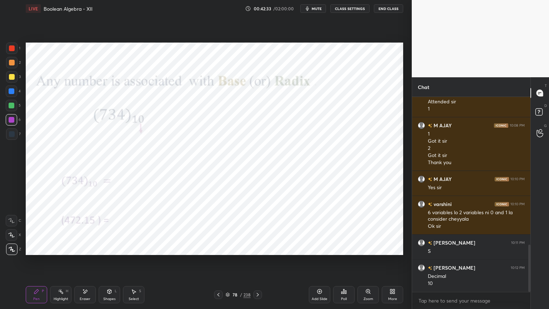
click at [12, 93] on div at bounding box center [12, 91] width 6 height 6
click at [63, 264] on div "Highlight" at bounding box center [61, 299] width 15 height 4
click at [41, 264] on div "Pen P" at bounding box center [36, 294] width 21 height 17
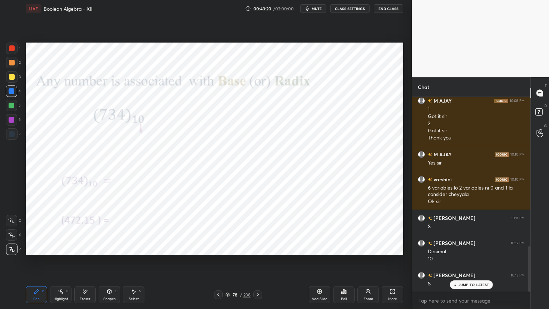
click at [136, 264] on div "Select" at bounding box center [134, 299] width 10 height 4
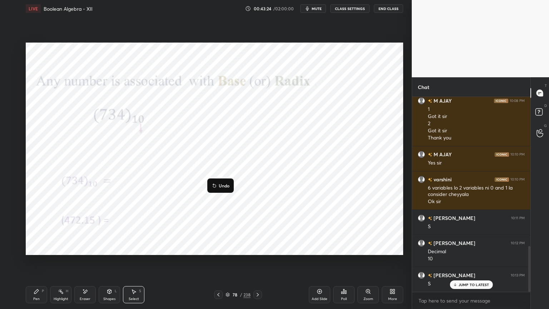
click at [183, 219] on div "0 ° Undo Copy Duplicate Duplicate to new slide Delete" at bounding box center [215, 149] width 378 height 212
click at [197, 206] on div "0 ° Undo Copy Duplicate Duplicate to new slide Delete" at bounding box center [215, 149] width 378 height 212
click at [34, 264] on div "Pen P" at bounding box center [36, 294] width 21 height 17
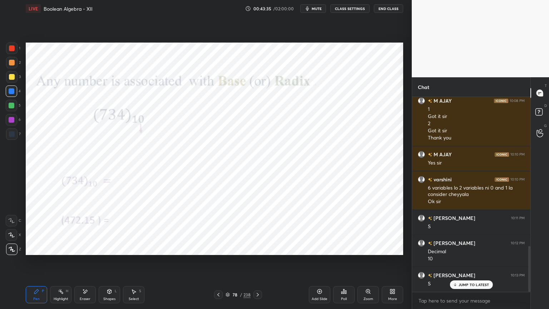
click at [12, 122] on div at bounding box center [12, 120] width 6 height 6
click at [64, 264] on div "Highlight" at bounding box center [61, 299] width 15 height 4
click at [33, 264] on div "Pen P" at bounding box center [36, 294] width 21 height 17
click at [11, 138] on div at bounding box center [11, 133] width 11 height 11
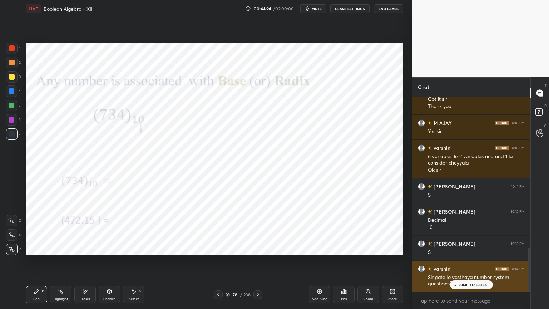
click at [472, 264] on p "JUMP TO LATEST" at bounding box center [474, 284] width 31 height 4
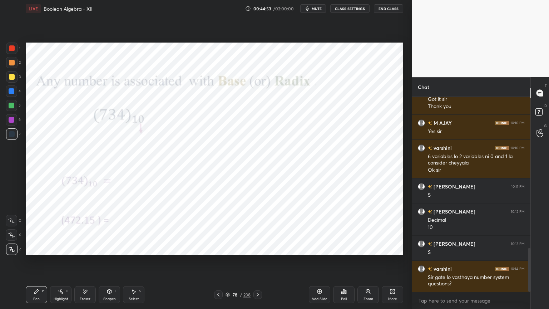
click at [12, 119] on div at bounding box center [12, 120] width 6 height 6
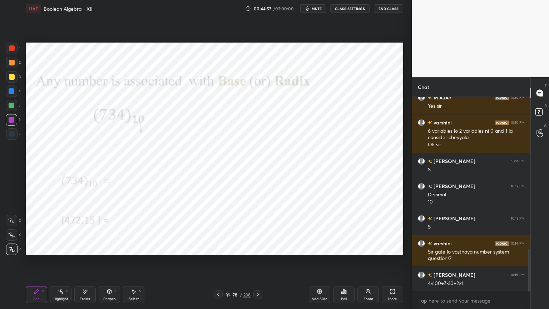
click at [13, 250] on icon at bounding box center [12, 249] width 6 height 5
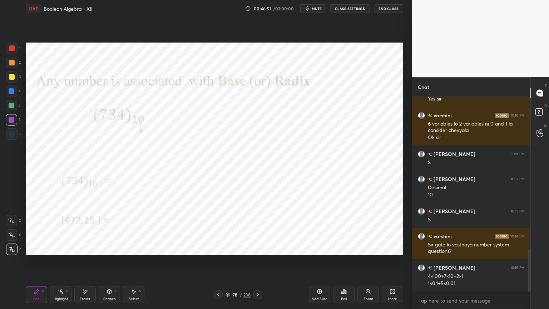
click at [227, 264] on icon at bounding box center [228, 294] width 4 height 4
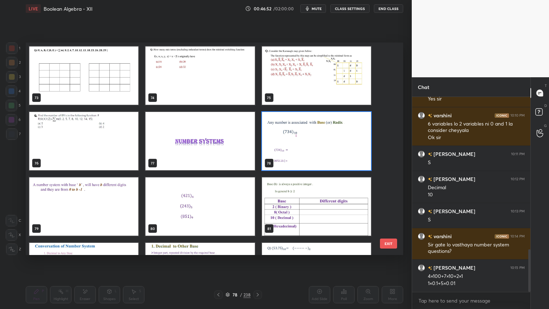
scroll to position [1581, 0]
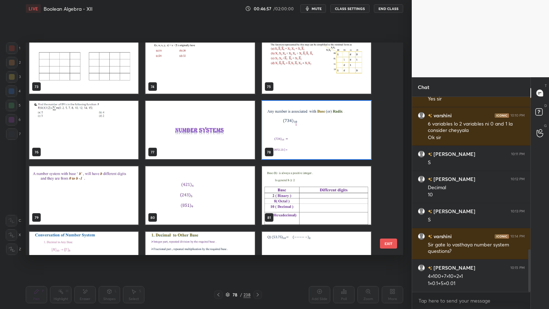
click at [109, 200] on img "grid" at bounding box center [83, 195] width 109 height 58
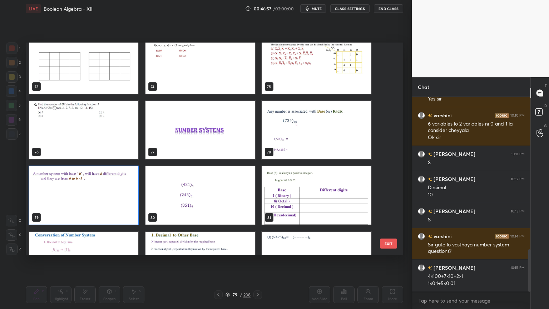
click at [109, 200] on img "grid" at bounding box center [83, 195] width 109 height 58
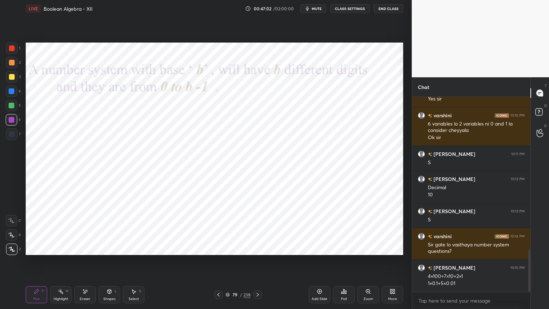
click at [105, 264] on div "Shapes" at bounding box center [109, 299] width 12 height 4
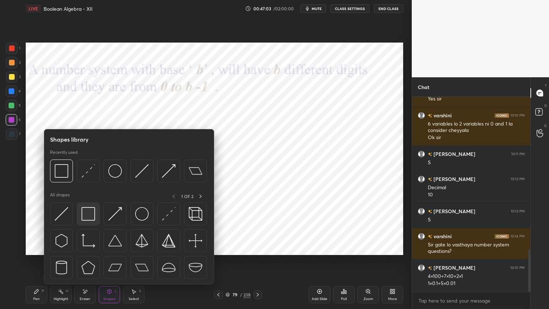
click at [89, 217] on img at bounding box center [89, 214] width 14 height 14
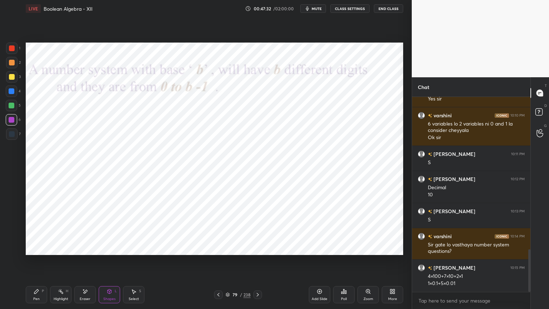
click at [39, 264] on icon at bounding box center [37, 292] width 6 height 6
click at [11, 93] on div at bounding box center [12, 91] width 6 height 6
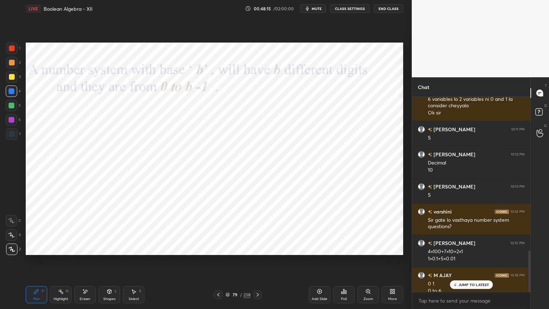
scroll to position [731, 0]
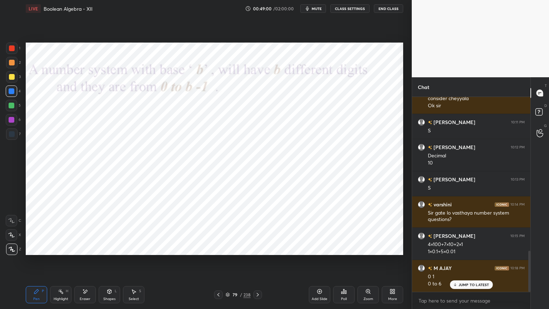
click at [8, 122] on div at bounding box center [11, 119] width 11 height 11
click at [11, 251] on icon at bounding box center [12, 249] width 6 height 5
click at [258, 264] on icon at bounding box center [258, 295] width 2 height 4
click at [10, 92] on div at bounding box center [12, 91] width 6 height 6
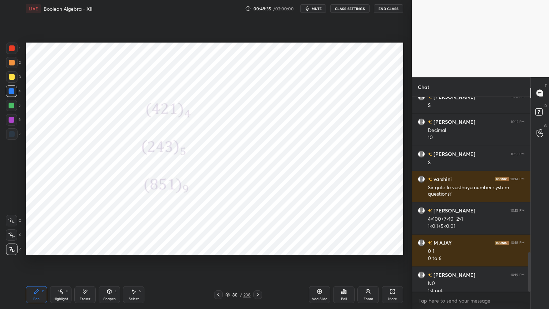
scroll to position [763, 0]
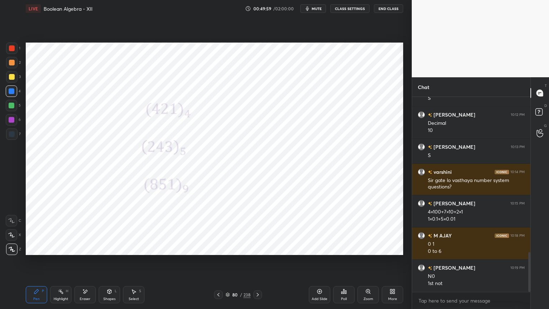
click at [10, 239] on div at bounding box center [11, 234] width 11 height 11
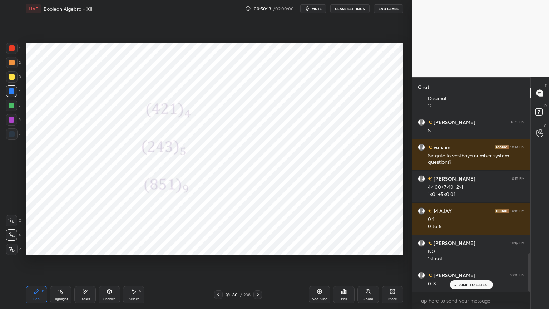
click at [11, 253] on div at bounding box center [11, 248] width 11 height 11
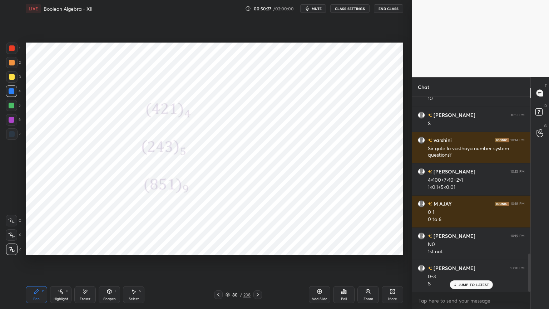
scroll to position [802, 0]
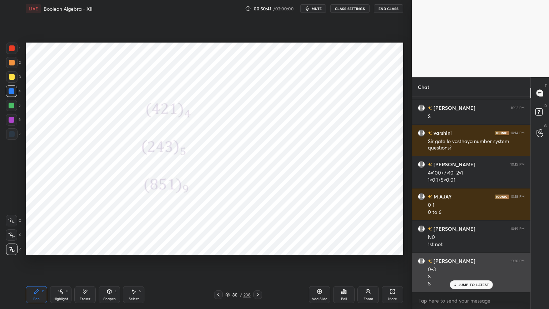
click at [474, 264] on p "JUMP TO LATEST" at bounding box center [474, 284] width 31 height 4
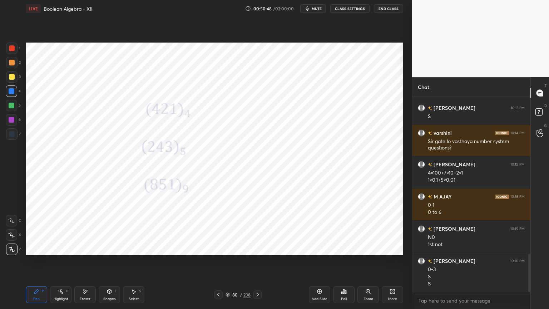
click at [11, 118] on div at bounding box center [12, 120] width 6 height 6
click at [226, 264] on icon at bounding box center [228, 294] width 4 height 4
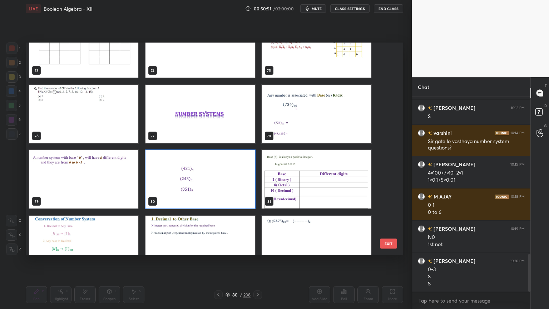
scroll to position [1597, 0]
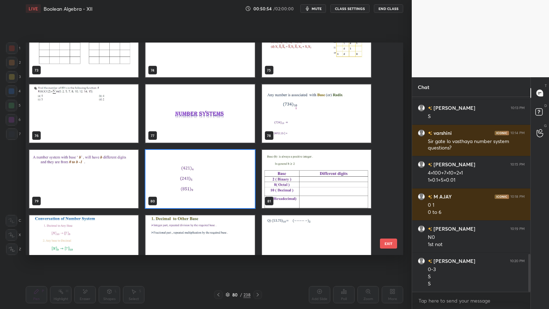
click at [327, 175] on img "grid" at bounding box center [316, 179] width 109 height 58
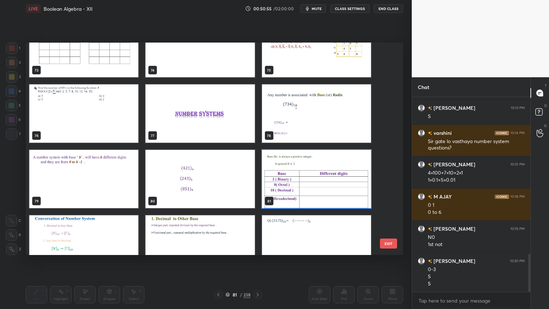
click at [328, 175] on img "grid" at bounding box center [316, 179] width 109 height 58
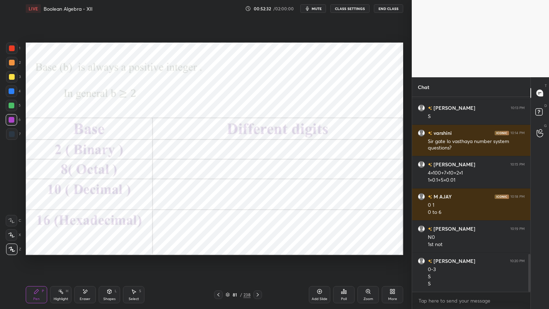
click at [85, 264] on div "Eraser" at bounding box center [85, 299] width 11 height 4
click at [82, 264] on div "Eraser" at bounding box center [85, 299] width 11 height 4
click at [36, 264] on div "Pen P" at bounding box center [36, 294] width 21 height 17
click at [14, 94] on div at bounding box center [11, 90] width 11 height 11
click at [11, 250] on icon at bounding box center [12, 249] width 6 height 5
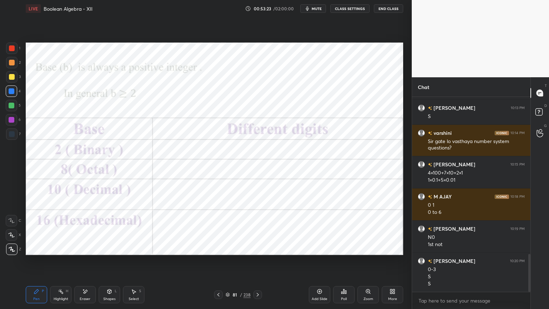
click at [134, 264] on div "Select" at bounding box center [134, 299] width 10 height 4
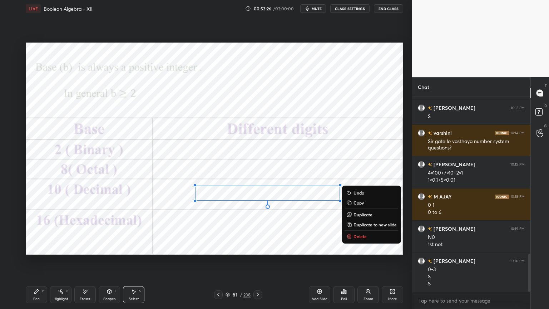
click at [365, 215] on p "Duplicate" at bounding box center [363, 215] width 19 height 6
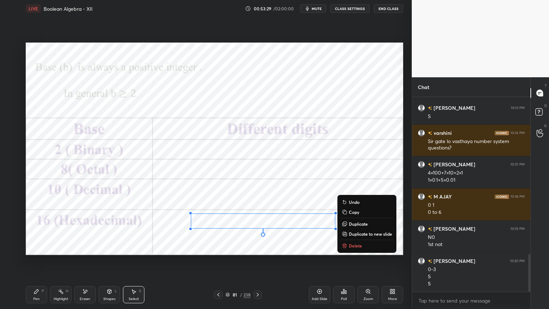
click at [384, 168] on div "0 ° Undo Copy Duplicate Duplicate to new slide Delete" at bounding box center [215, 149] width 378 height 212
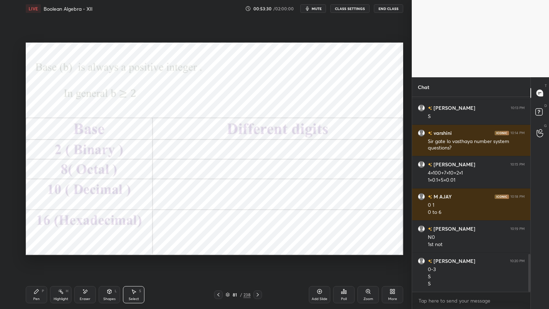
click at [38, 264] on div "Pen" at bounding box center [36, 299] width 6 height 4
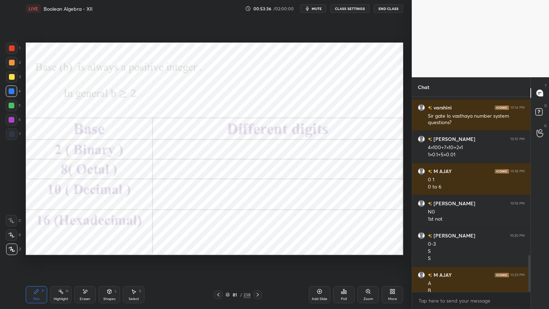
scroll to position [835, 0]
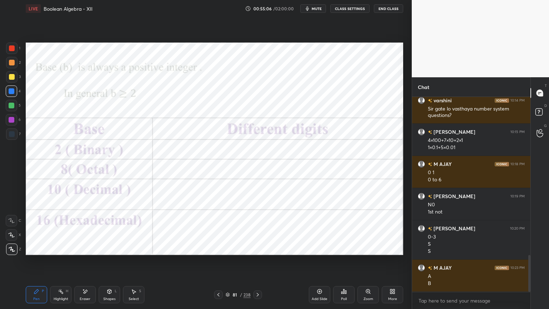
click at [257, 264] on icon at bounding box center [258, 295] width 6 height 6
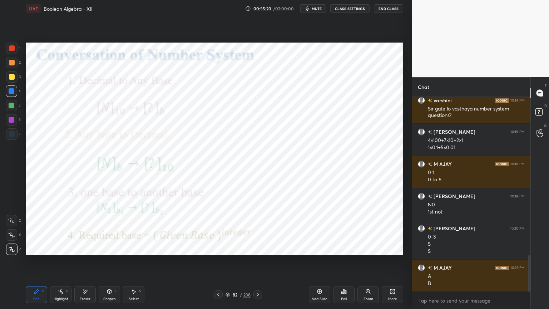
click at [12, 122] on div at bounding box center [12, 120] width 6 height 6
click at [61, 264] on div "Highlight H" at bounding box center [60, 294] width 21 height 17
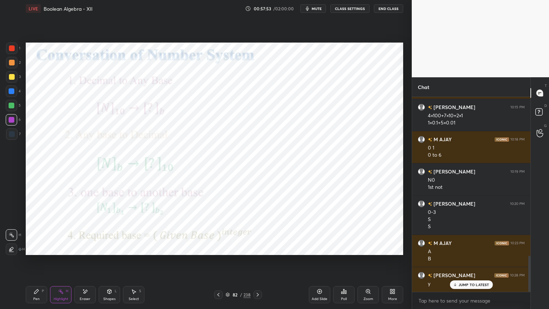
click at [258, 264] on icon at bounding box center [258, 295] width 2 height 4
click at [13, 92] on div at bounding box center [12, 91] width 6 height 6
click at [60, 264] on div "Highlight H" at bounding box center [60, 294] width 21 height 17
click at [10, 107] on div at bounding box center [12, 106] width 6 height 6
click at [36, 264] on div "Pen" at bounding box center [36, 299] width 6 height 4
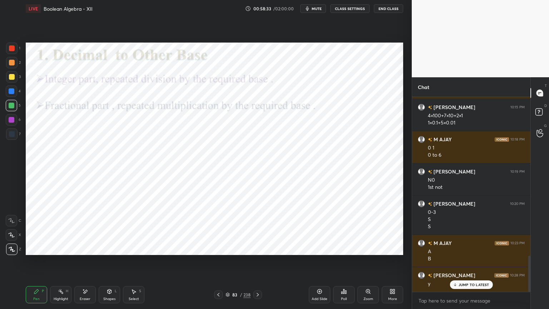
click at [14, 121] on div at bounding box center [12, 120] width 6 height 6
click at [12, 121] on div at bounding box center [12, 120] width 6 height 6
click at [11, 250] on icon at bounding box center [12, 249] width 6 height 4
click at [14, 95] on div at bounding box center [11, 90] width 11 height 11
click at [258, 264] on icon at bounding box center [258, 295] width 2 height 4
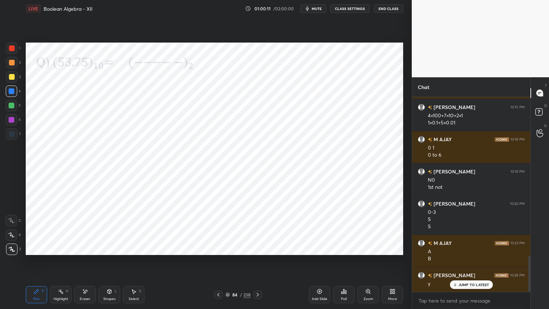
click at [10, 124] on div at bounding box center [11, 119] width 11 height 11
click at [13, 93] on div at bounding box center [12, 91] width 6 height 6
click at [14, 234] on icon at bounding box center [11, 234] width 6 height 5
click at [87, 264] on icon at bounding box center [85, 292] width 6 height 6
click at [64, 264] on div "Highlight H" at bounding box center [60, 294] width 21 height 17
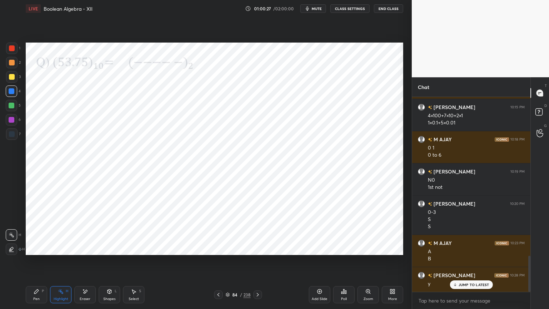
click at [39, 264] on div "Pen P" at bounding box center [36, 294] width 21 height 17
click at [13, 122] on div at bounding box center [12, 120] width 6 height 6
click at [11, 94] on div at bounding box center [11, 90] width 11 height 11
click at [10, 250] on icon at bounding box center [12, 249] width 6 height 5
click at [38, 264] on icon at bounding box center [37, 292] width 6 height 6
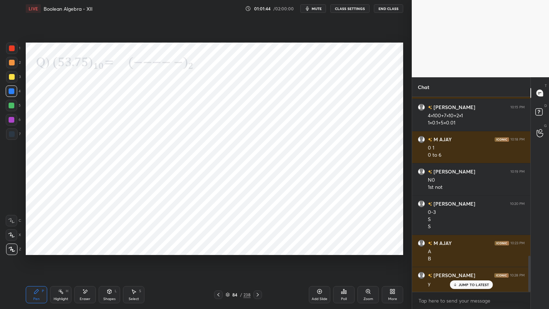
scroll to position [885, 0]
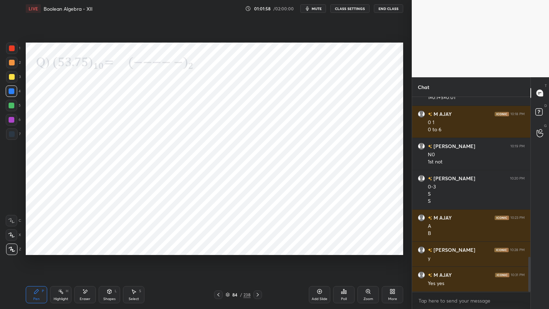
click at [14, 120] on div at bounding box center [11, 119] width 11 height 11
click at [9, 251] on icon at bounding box center [12, 249] width 6 height 5
click at [13, 104] on div at bounding box center [12, 106] width 6 height 6
click at [12, 252] on div at bounding box center [11, 248] width 11 height 11
click at [7, 145] on div "1 2 3 4 5 6 7 C X Z E E Erase all H H" at bounding box center [11, 149] width 23 height 212
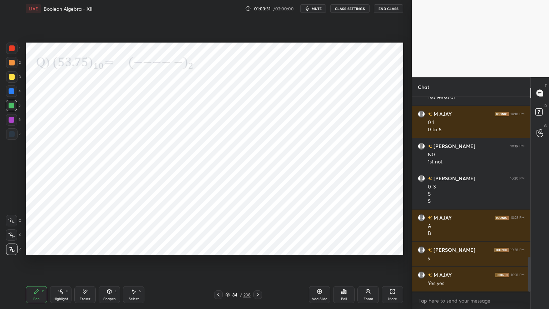
click at [10, 121] on div at bounding box center [12, 120] width 6 height 6
click at [12, 250] on icon at bounding box center [12, 249] width 6 height 4
click at [228, 264] on icon at bounding box center [228, 294] width 4 height 4
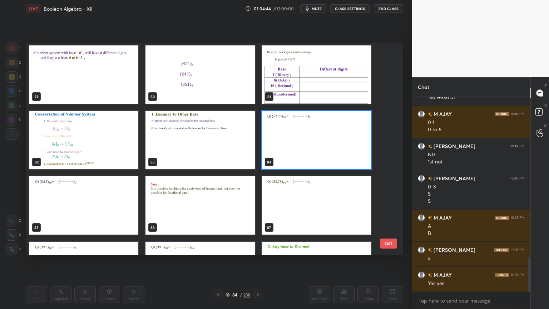
scroll to position [1720, 0]
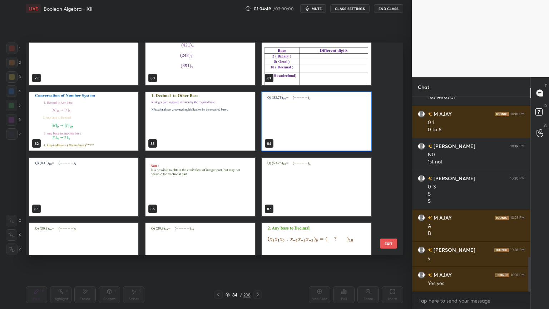
click at [97, 193] on img "grid" at bounding box center [83, 187] width 109 height 58
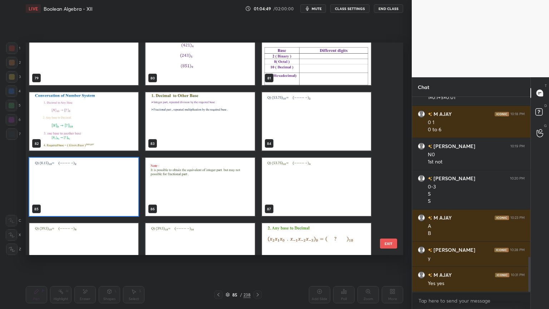
click at [96, 193] on img "grid" at bounding box center [83, 187] width 109 height 58
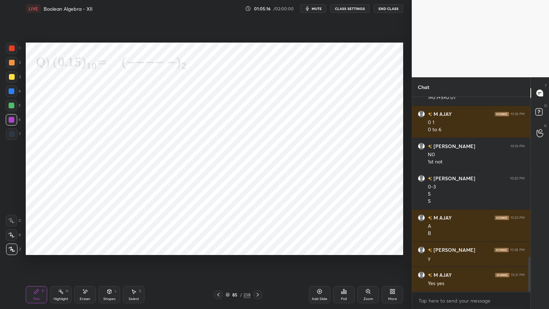
click at [12, 92] on div at bounding box center [12, 91] width 6 height 6
click at [11, 247] on icon at bounding box center [12, 249] width 6 height 4
click at [41, 264] on div "Pen P" at bounding box center [36, 294] width 21 height 17
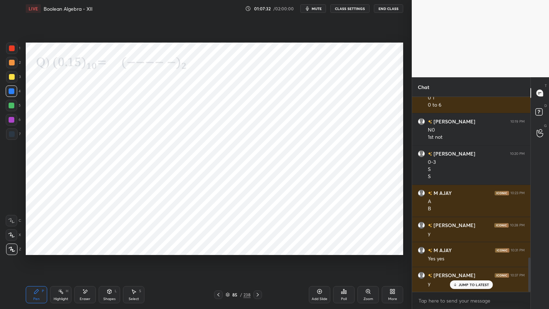
click at [13, 236] on icon at bounding box center [11, 234] width 6 height 5
click at [13, 120] on div at bounding box center [12, 120] width 6 height 6
click at [57, 264] on div "Highlight H" at bounding box center [60, 294] width 21 height 17
click at [218, 264] on icon at bounding box center [218, 295] width 2 height 4
click at [54, 264] on div "Highlight" at bounding box center [61, 299] width 15 height 4
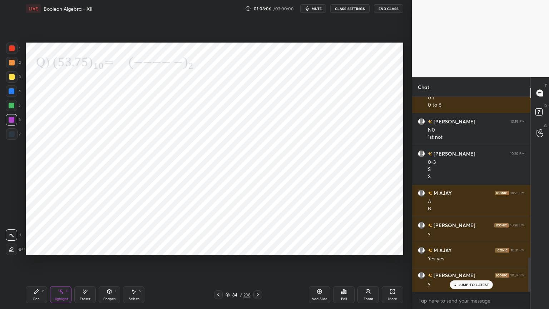
click at [259, 264] on icon at bounding box center [258, 295] width 6 height 6
click at [258, 264] on icon at bounding box center [258, 295] width 6 height 6
click at [110, 264] on div "Shapes L" at bounding box center [109, 294] width 21 height 17
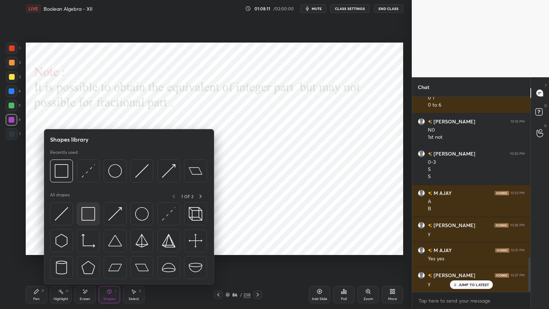
click at [92, 210] on img at bounding box center [89, 214] width 14 height 14
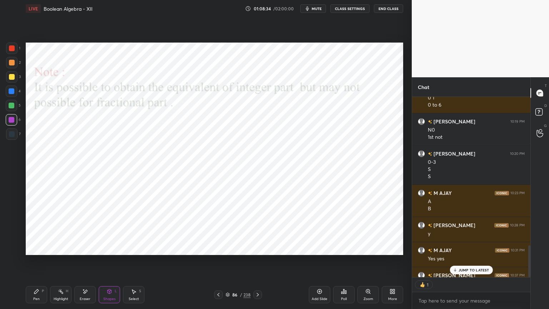
scroll to position [2, 2]
click at [227, 264] on icon at bounding box center [228, 294] width 4 height 4
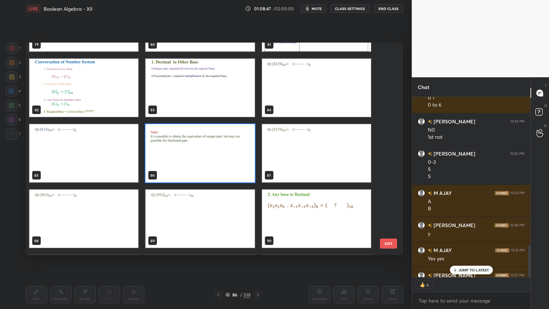
scroll to position [1755, 0]
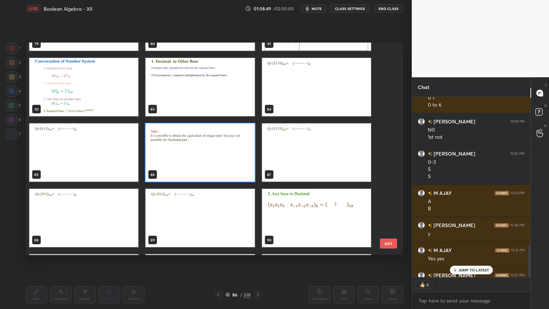
click at [307, 156] on img "grid" at bounding box center [316, 152] width 109 height 58
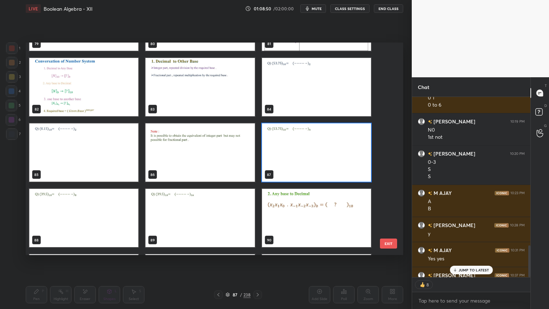
click at [307, 156] on img "grid" at bounding box center [316, 152] width 109 height 58
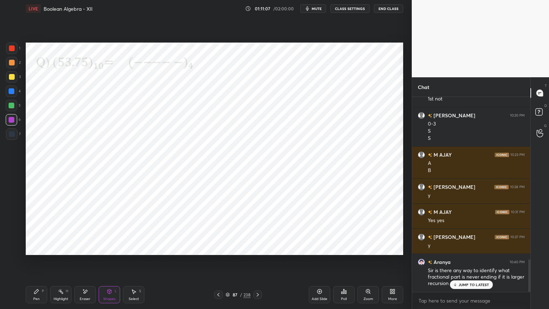
scroll to position [972, 0]
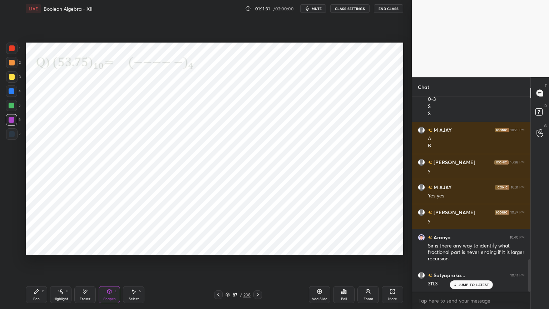
click at [11, 95] on div at bounding box center [11, 90] width 11 height 11
click at [38, 264] on div "Pen P" at bounding box center [36, 294] width 21 height 17
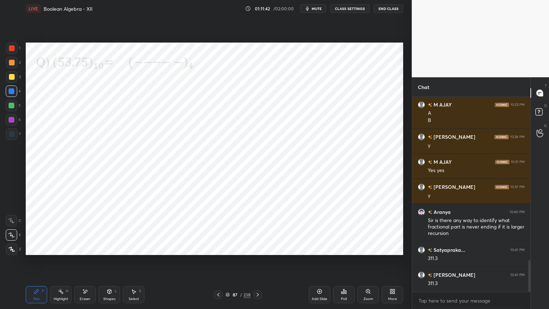
click at [10, 253] on div at bounding box center [11, 248] width 11 height 11
click at [11, 120] on div at bounding box center [12, 120] width 6 height 6
click at [81, 264] on div "Eraser" at bounding box center [84, 294] width 21 height 17
click at [39, 264] on icon at bounding box center [37, 292] width 6 height 6
click at [15, 92] on div at bounding box center [11, 90] width 11 height 11
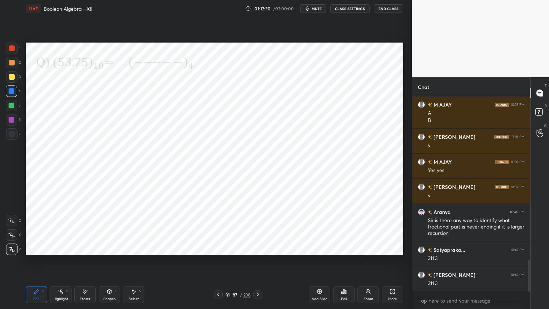
click at [257, 264] on icon at bounding box center [258, 295] width 6 height 6
click at [11, 121] on div at bounding box center [12, 120] width 6 height 6
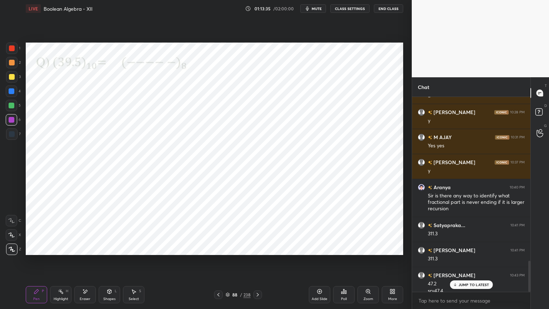
scroll to position [1030, 0]
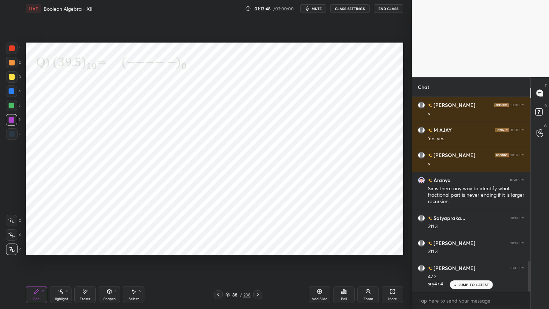
click at [258, 264] on icon at bounding box center [258, 295] width 2 height 4
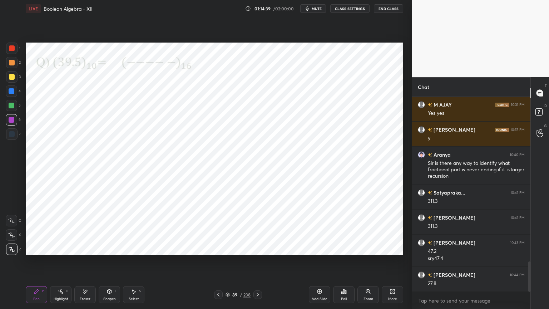
click at [11, 93] on div at bounding box center [12, 91] width 6 height 6
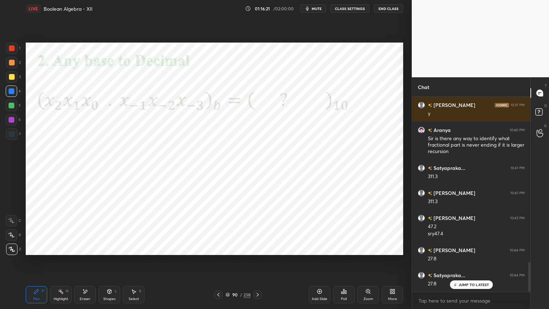
click at [13, 252] on div at bounding box center [11, 248] width 11 height 11
click at [59, 264] on icon at bounding box center [61, 292] width 6 height 6
click at [34, 264] on div "Pen P" at bounding box center [36, 294] width 21 height 17
click at [11, 121] on div at bounding box center [12, 120] width 6 height 6
click at [11, 237] on div at bounding box center [11, 234] width 11 height 11
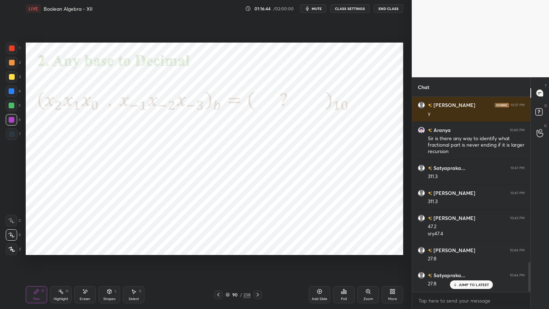
click at [11, 252] on div at bounding box center [11, 248] width 11 height 11
click at [12, 236] on icon at bounding box center [11, 234] width 6 height 5
click at [13, 250] on icon at bounding box center [12, 249] width 6 height 5
click at [130, 264] on div "Select" at bounding box center [134, 299] width 10 height 4
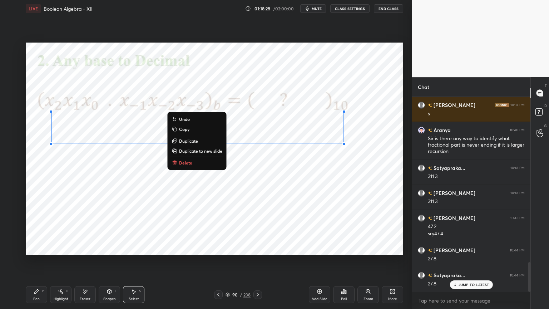
click at [38, 264] on div "Pen" at bounding box center [36, 299] width 6 height 4
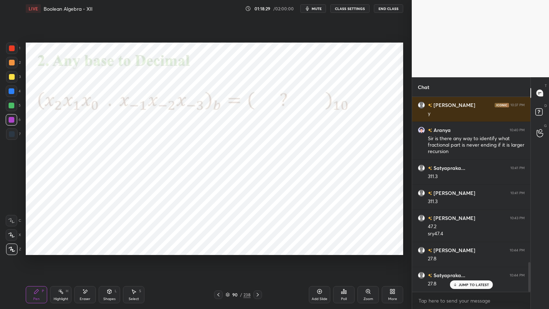
click at [12, 133] on div at bounding box center [12, 134] width 6 height 6
click at [13, 238] on div at bounding box center [11, 234] width 11 height 11
click at [12, 96] on div at bounding box center [11, 90] width 11 height 11
click at [10, 253] on div at bounding box center [11, 248] width 11 height 11
click at [258, 264] on icon at bounding box center [258, 295] width 6 height 6
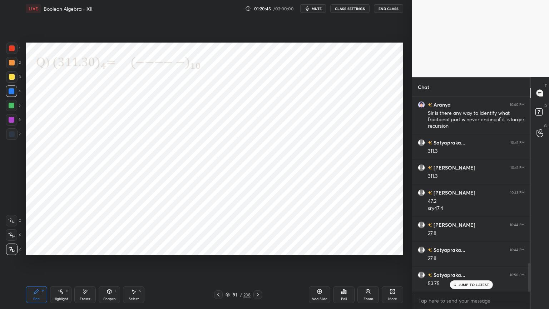
scroll to position [1130, 0]
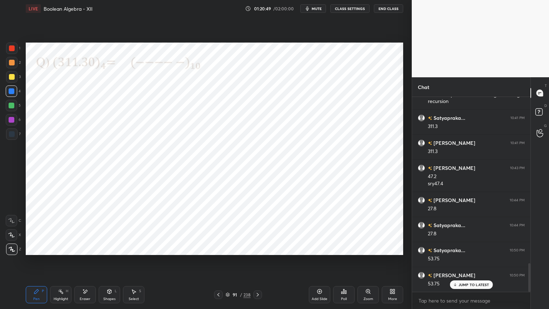
click at [222, 264] on div at bounding box center [218, 294] width 9 height 9
click at [221, 264] on icon at bounding box center [219, 295] width 6 height 6
click at [222, 264] on div at bounding box center [218, 294] width 9 height 9
click at [64, 264] on div "Highlight H" at bounding box center [60, 294] width 21 height 17
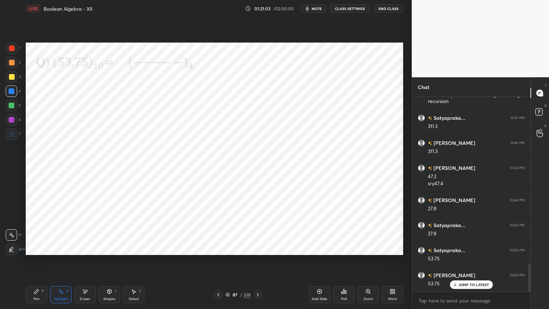
click at [257, 264] on icon at bounding box center [258, 295] width 6 height 6
click at [256, 264] on icon at bounding box center [258, 295] width 6 height 6
click at [258, 264] on icon at bounding box center [258, 295] width 6 height 6
click at [13, 119] on div at bounding box center [12, 120] width 6 height 6
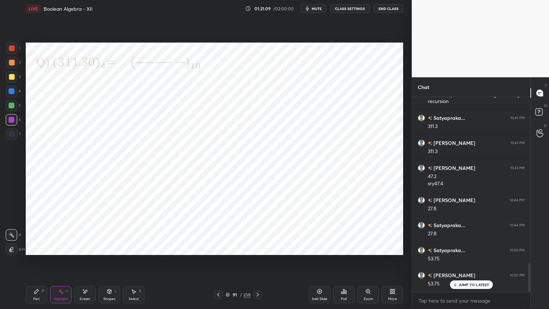
click at [31, 264] on div "Pen P" at bounding box center [36, 294] width 21 height 17
click at [9, 93] on div at bounding box center [12, 91] width 6 height 6
click at [10, 122] on div at bounding box center [12, 120] width 6 height 6
click at [255, 264] on icon at bounding box center [258, 295] width 6 height 6
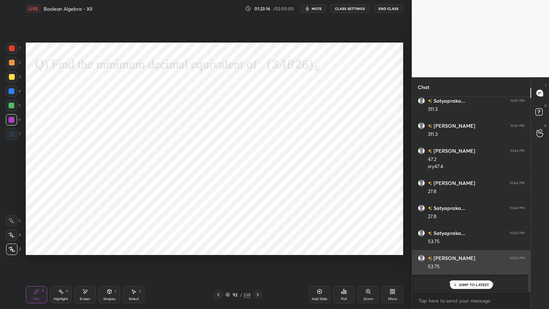
click at [470, 264] on p "JUMP TO LATEST" at bounding box center [474, 284] width 31 height 4
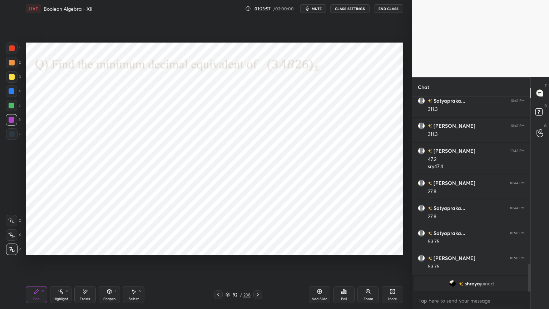
click at [11, 92] on div at bounding box center [12, 91] width 6 height 6
click at [9, 250] on icon at bounding box center [12, 249] width 6 height 5
click at [10, 105] on div at bounding box center [12, 106] width 6 height 6
click at [13, 251] on icon at bounding box center [12, 249] width 6 height 4
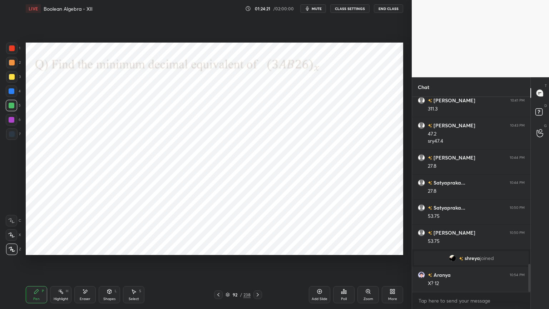
click at [11, 249] on icon at bounding box center [12, 249] width 6 height 5
click at [13, 123] on div at bounding box center [11, 119] width 11 height 11
click at [11, 235] on icon at bounding box center [11, 234] width 6 height 5
click at [10, 220] on icon at bounding box center [12, 220] width 6 height 4
click at [10, 251] on icon at bounding box center [12, 249] width 6 height 5
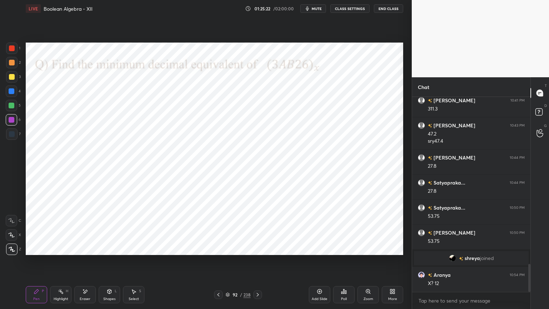
click at [88, 264] on div "Eraser" at bounding box center [84, 294] width 21 height 17
click at [35, 264] on div "Pen" at bounding box center [36, 299] width 6 height 4
click at [11, 92] on div at bounding box center [12, 91] width 6 height 6
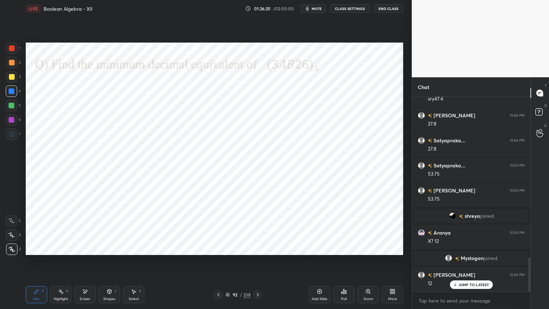
scroll to position [907, 0]
click at [13, 63] on div at bounding box center [12, 63] width 6 height 6
click at [9, 122] on div at bounding box center [12, 120] width 6 height 6
click at [11, 134] on div at bounding box center [12, 134] width 6 height 6
click at [132, 264] on div "Select" at bounding box center [134, 299] width 10 height 4
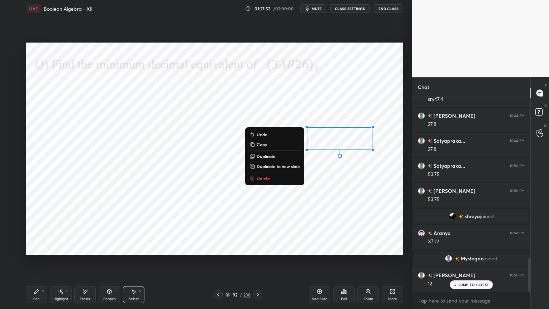
click at [217, 231] on div "0 ° Undo Copy Duplicate Duplicate to new slide Delete" at bounding box center [215, 149] width 378 height 212
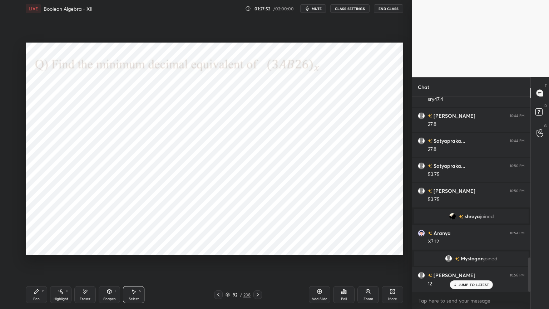
click at [31, 264] on div "Pen P" at bounding box center [36, 294] width 21 height 17
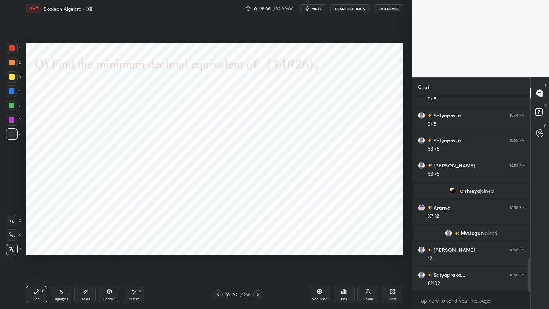
scroll to position [957, 0]
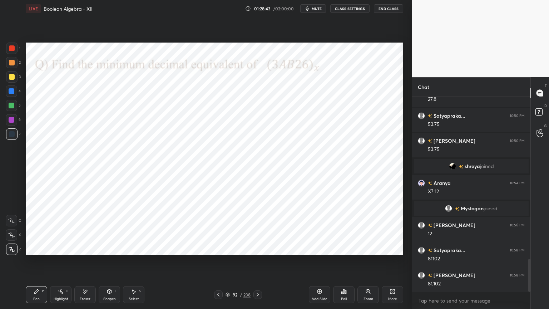
click at [227, 264] on icon at bounding box center [228, 294] width 4 height 4
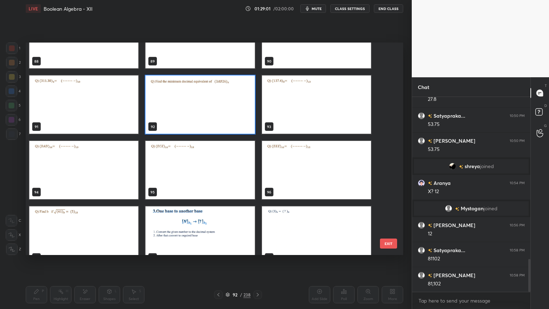
scroll to position [1933, 0]
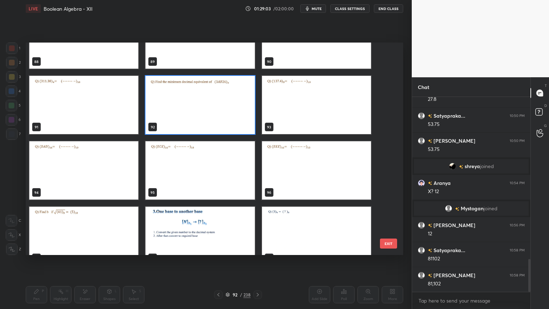
click at [330, 114] on img "grid" at bounding box center [316, 105] width 109 height 58
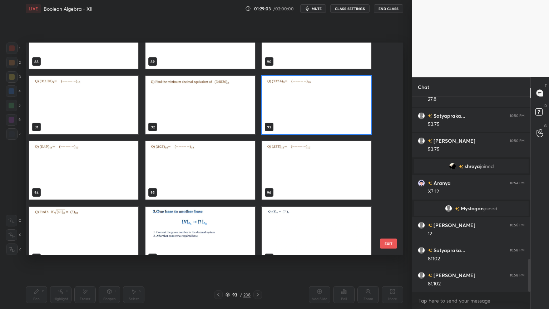
click at [330, 115] on img "grid" at bounding box center [316, 105] width 109 height 58
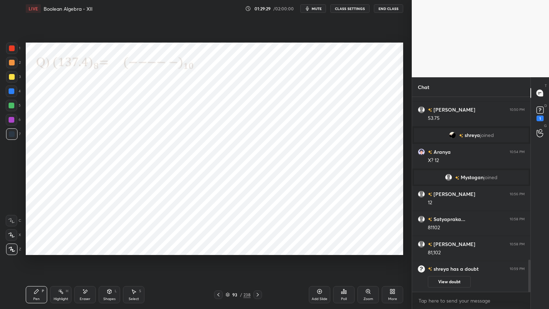
scroll to position [1018, 0]
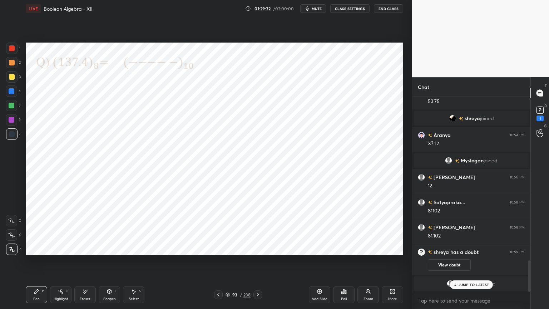
click at [447, 264] on div "grid" at bounding box center [452, 283] width 10 height 7
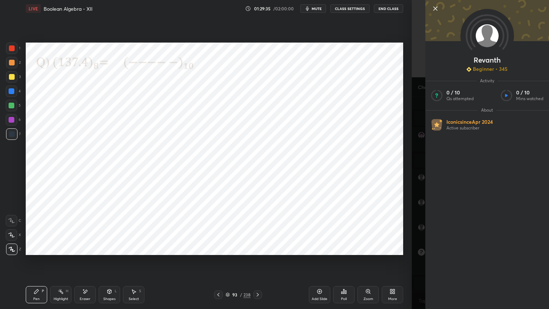
click at [436, 8] on icon at bounding box center [436, 9] width 4 height 4
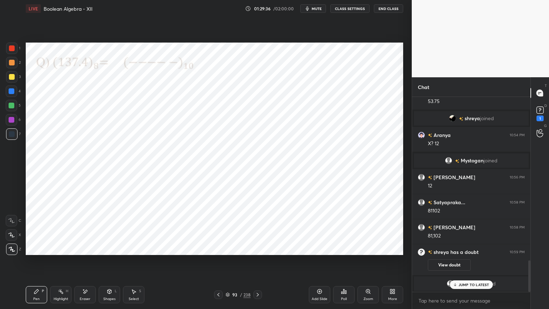
click at [471, 264] on p "JUMP TO LATEST" at bounding box center [474, 284] width 31 height 4
click at [448, 263] on button "View doubt" at bounding box center [449, 264] width 43 height 11
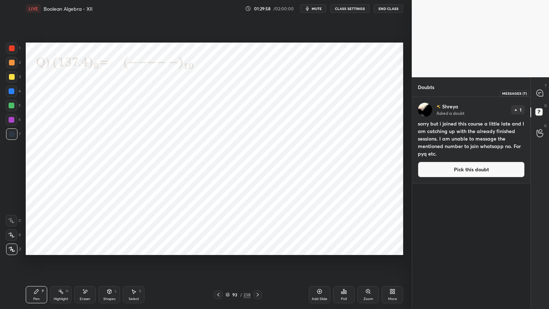
click at [540, 96] on icon at bounding box center [540, 93] width 8 height 8
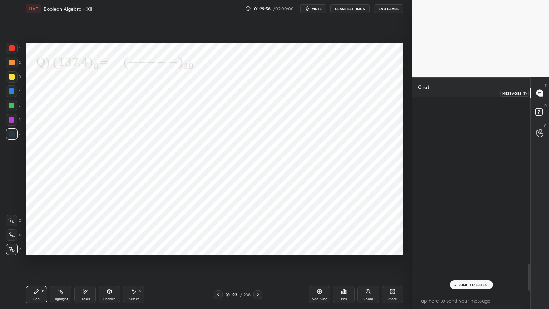
scroll to position [193, 116]
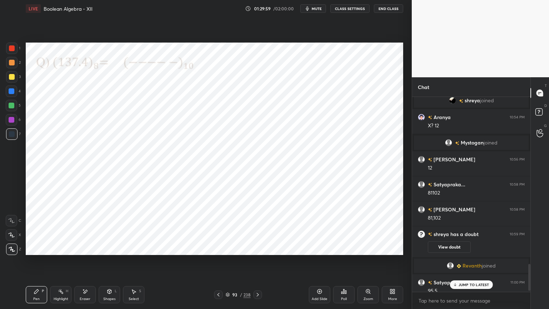
click at [471, 264] on p "JUMP TO LATEST" at bounding box center [474, 284] width 31 height 4
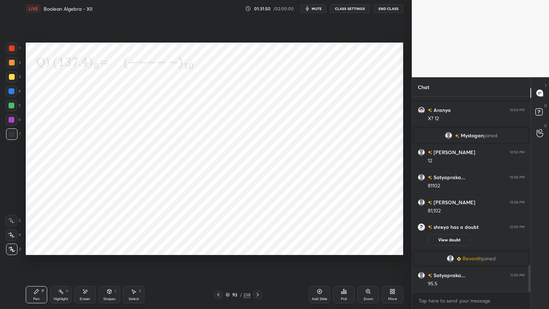
click at [13, 120] on div at bounding box center [12, 120] width 6 height 6
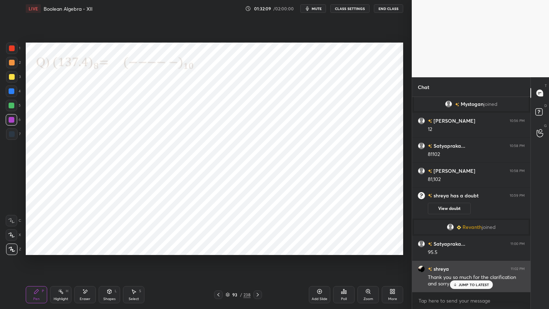
click at [476, 264] on p "JUMP TO LATEST" at bounding box center [474, 284] width 31 height 4
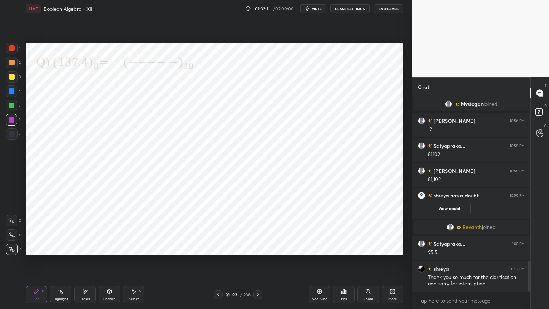
click at [137, 264] on div "Select" at bounding box center [134, 299] width 10 height 4
click at [41, 264] on div "Pen P Highlight H Eraser Shapes L Select S 93 / 238 Add Slide Poll Zoom More" at bounding box center [215, 294] width 378 height 29
click at [38, 264] on div "Pen" at bounding box center [36, 299] width 6 height 4
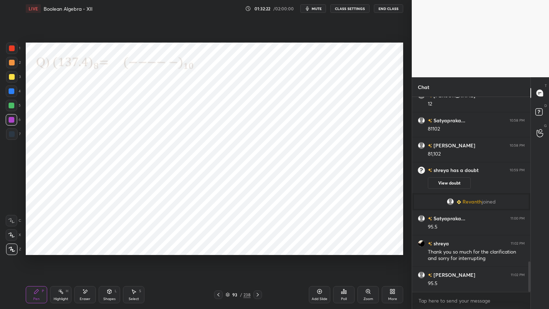
click at [228, 264] on icon at bounding box center [228, 295] width 4 height 1
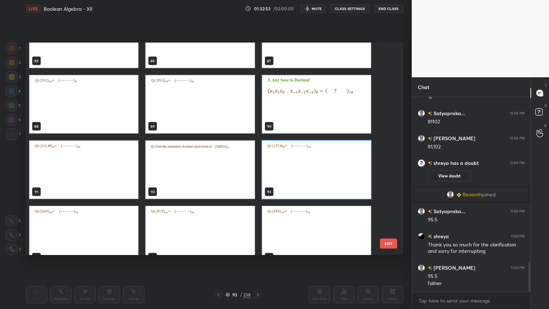
scroll to position [1090, 0]
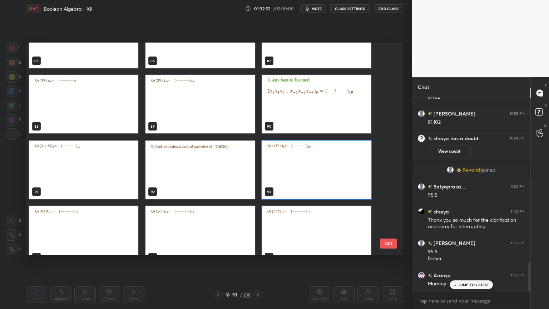
click at [389, 244] on button "EXIT" at bounding box center [388, 243] width 17 height 10
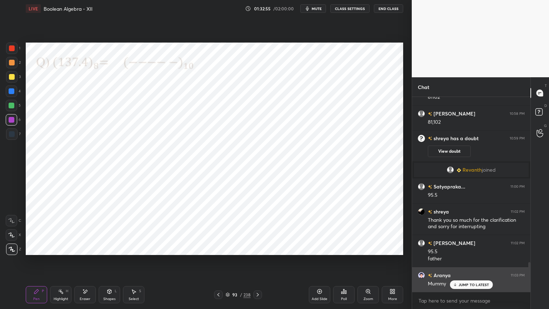
click at [476, 264] on div "JUMP TO LATEST" at bounding box center [471, 284] width 43 height 9
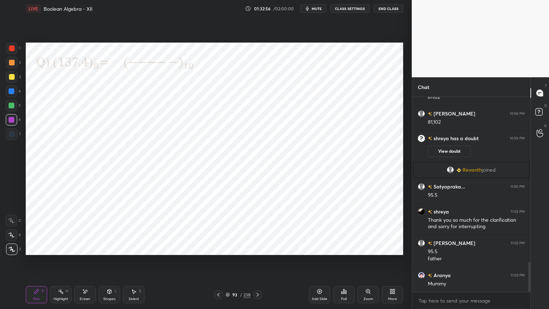
click at [257, 264] on icon at bounding box center [258, 295] width 2 height 4
click at [13, 93] on div at bounding box center [12, 91] width 6 height 6
click at [13, 120] on div at bounding box center [12, 120] width 6 height 6
click at [12, 94] on div at bounding box center [11, 90] width 11 height 11
click at [9, 234] on icon at bounding box center [11, 234] width 6 height 5
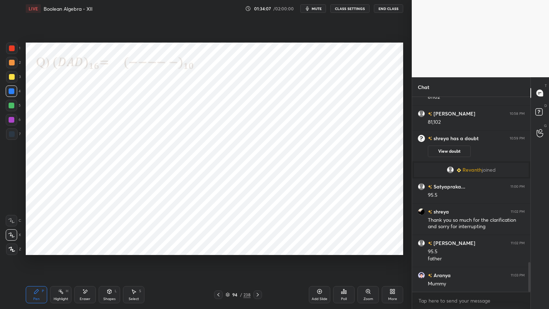
click at [11, 251] on icon at bounding box center [12, 249] width 6 height 5
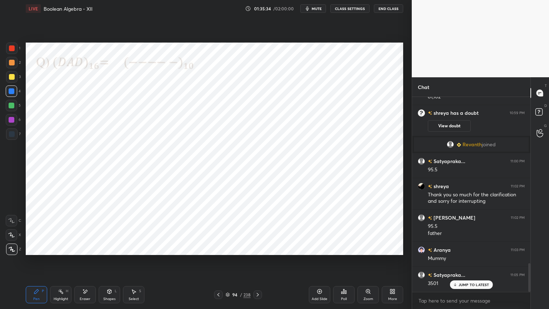
scroll to position [1140, 0]
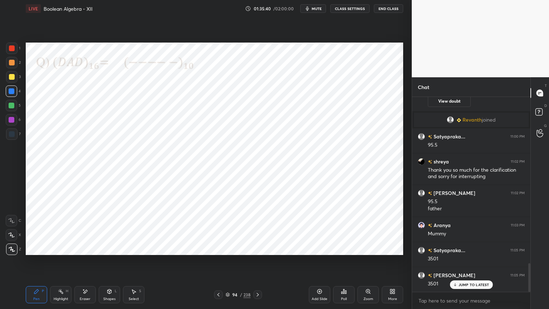
click at [8, 119] on div at bounding box center [11, 119] width 11 height 11
click at [12, 249] on icon at bounding box center [12, 249] width 6 height 4
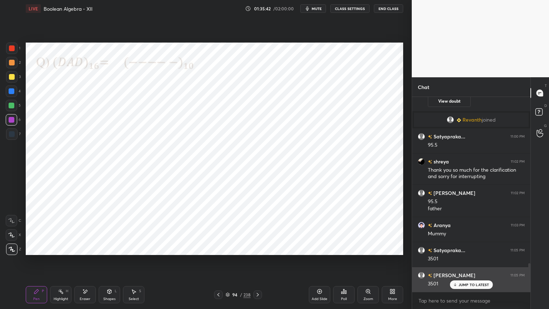
click at [463, 264] on p "JUMP TO LATEST" at bounding box center [474, 284] width 31 height 4
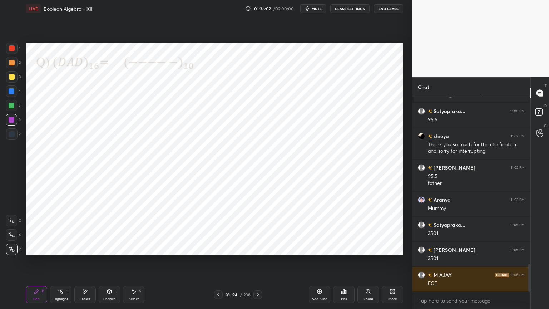
scroll to position [1190, 0]
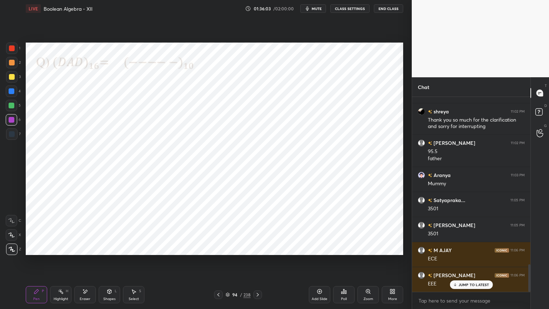
click at [258, 264] on icon at bounding box center [258, 295] width 6 height 6
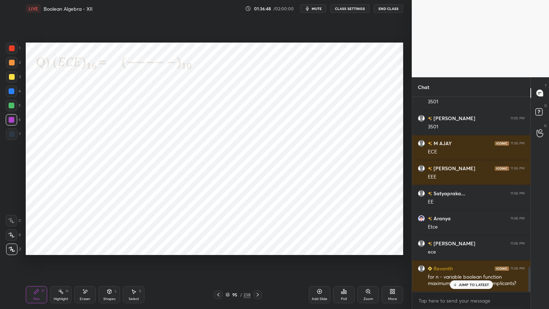
scroll to position [1321, 0]
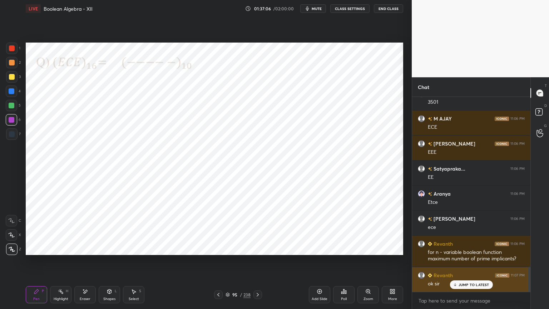
click at [465, 264] on p "JUMP TO LATEST" at bounding box center [474, 284] width 31 height 4
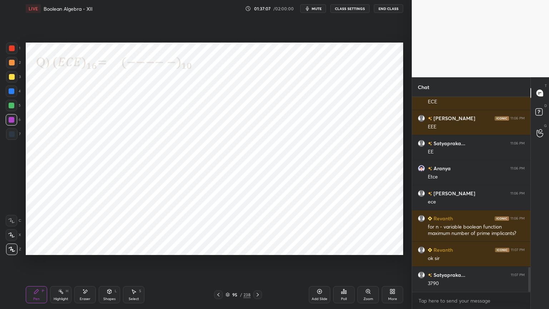
click at [13, 107] on div at bounding box center [12, 106] width 6 height 6
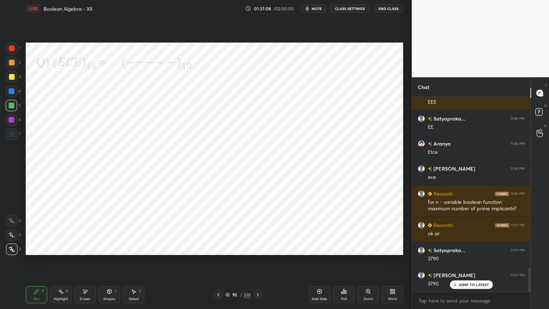
click at [10, 93] on div at bounding box center [12, 91] width 6 height 6
click at [9, 120] on div at bounding box center [12, 120] width 6 height 6
click at [86, 264] on div "Eraser" at bounding box center [85, 299] width 11 height 4
click at [39, 264] on div "Pen P" at bounding box center [36, 294] width 21 height 17
click at [257, 264] on icon at bounding box center [258, 295] width 6 height 6
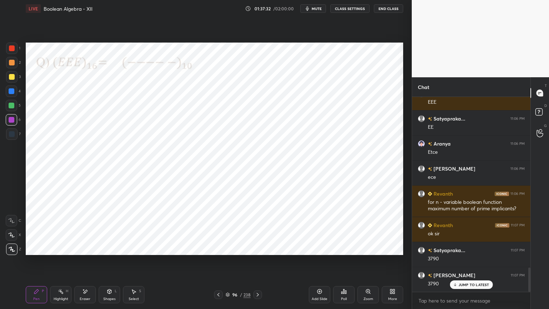
click at [228, 264] on icon at bounding box center [228, 295] width 4 height 1
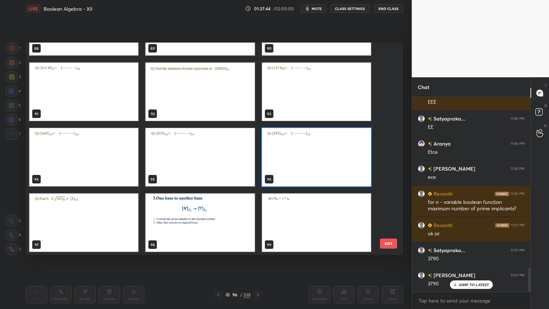
scroll to position [1397, 0]
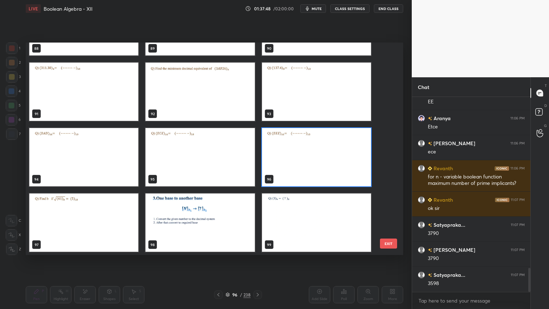
click at [391, 247] on button "EXIT" at bounding box center [388, 243] width 17 height 10
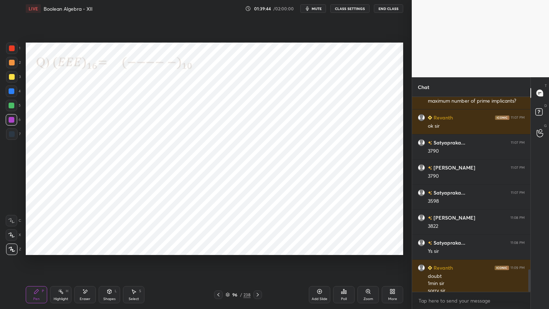
scroll to position [1486, 0]
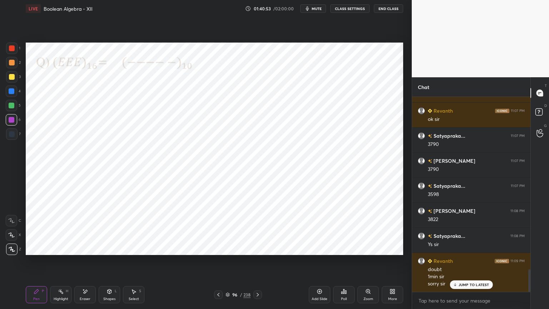
click at [229, 264] on icon at bounding box center [228, 294] width 4 height 4
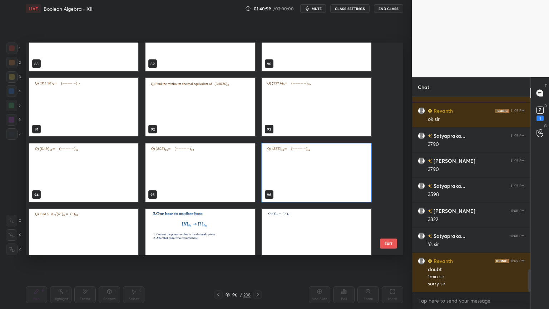
scroll to position [1929, 0]
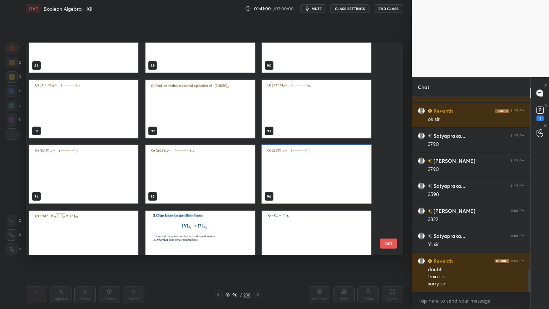
click at [389, 245] on button "EXIT" at bounding box center [388, 243] width 17 height 10
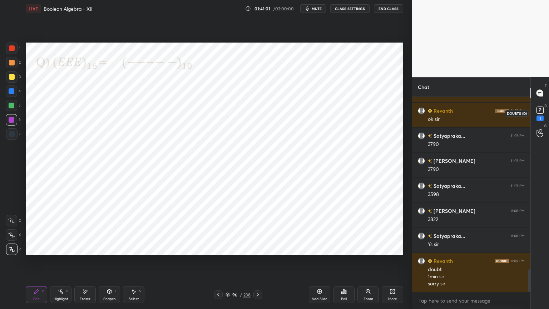
click at [542, 117] on div "1" at bounding box center [540, 118] width 7 height 6
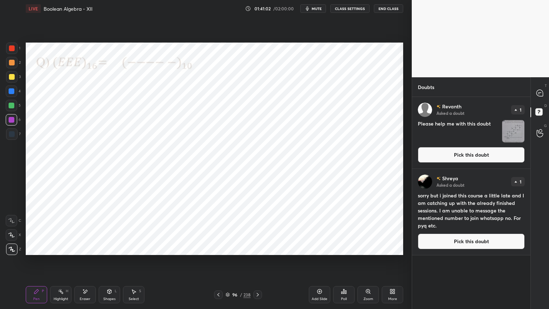
click at [492, 156] on button "Pick this doubt" at bounding box center [471, 155] width 107 height 16
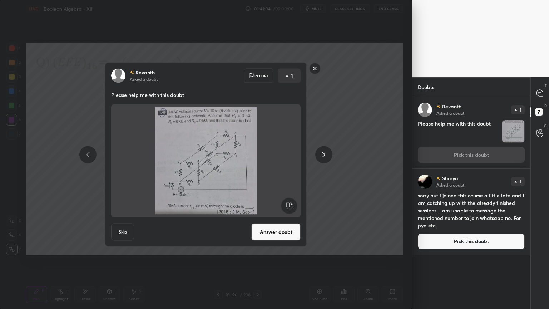
click at [285, 232] on button "Answer doubt" at bounding box center [275, 231] width 49 height 17
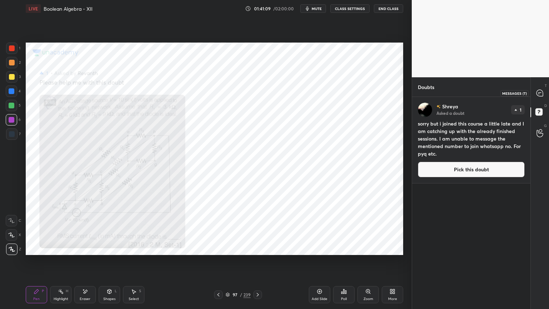
click at [539, 94] on icon at bounding box center [540, 93] width 6 height 6
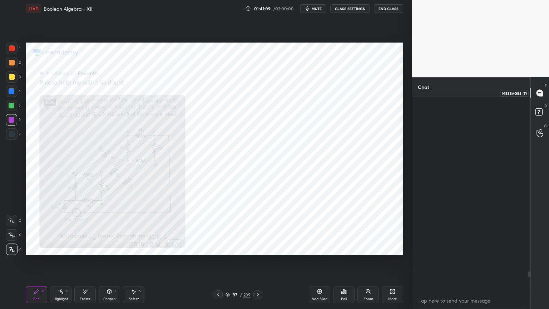
scroll to position [193, 116]
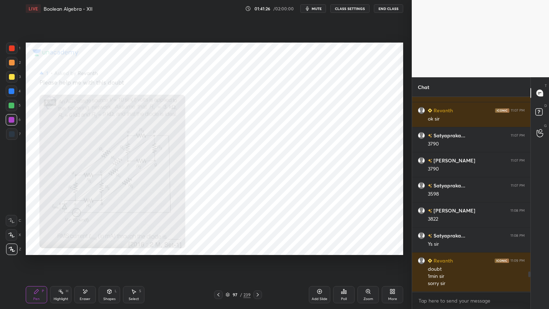
click at [361, 264] on div "Zoom" at bounding box center [368, 294] width 21 height 17
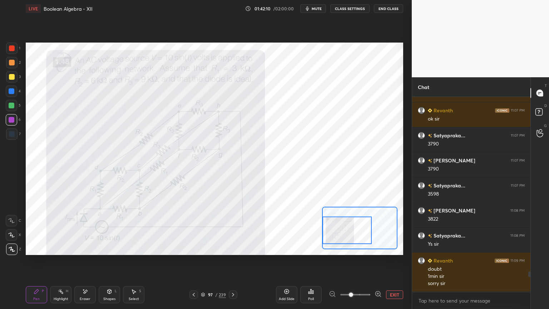
click at [82, 264] on div "Eraser" at bounding box center [84, 294] width 21 height 17
click at [41, 264] on div "Pen P" at bounding box center [36, 294] width 21 height 17
click at [63, 264] on div "Highlight" at bounding box center [61, 299] width 15 height 4
click at [38, 264] on div "Pen" at bounding box center [36, 299] width 6 height 4
click at [392, 264] on button "EXIT" at bounding box center [394, 294] width 17 height 9
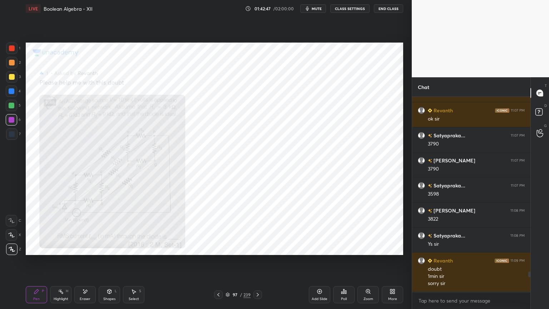
click at [14, 92] on div at bounding box center [12, 91] width 6 height 6
click at [16, 236] on div at bounding box center [11, 234] width 11 height 11
click at [109, 264] on div "Shapes L" at bounding box center [109, 294] width 21 height 17
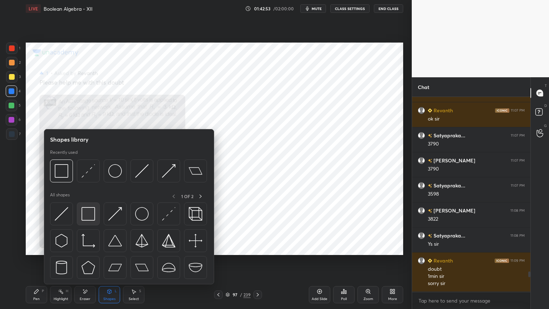
click at [92, 212] on img at bounding box center [89, 214] width 14 height 14
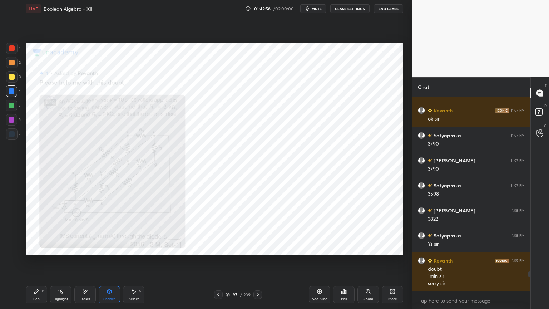
click at [36, 264] on div "Pen" at bounding box center [36, 299] width 6 height 4
click at [109, 264] on icon at bounding box center [110, 291] width 4 height 4
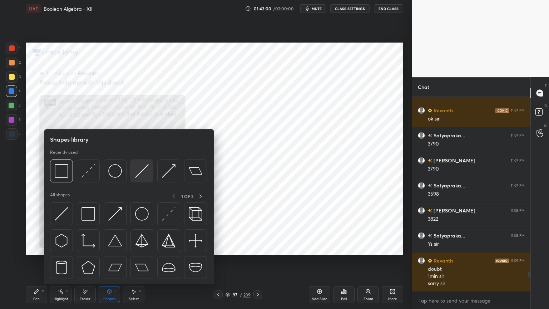
click at [140, 173] on img at bounding box center [142, 171] width 14 height 14
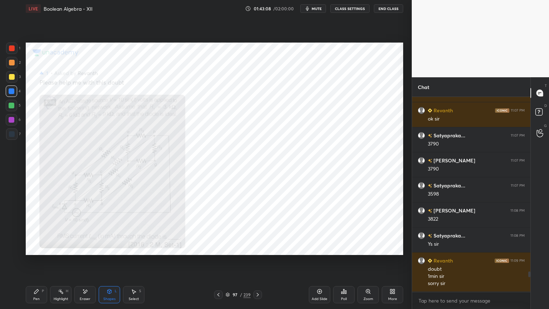
click at [37, 264] on div "Pen" at bounding box center [36, 299] width 6 height 4
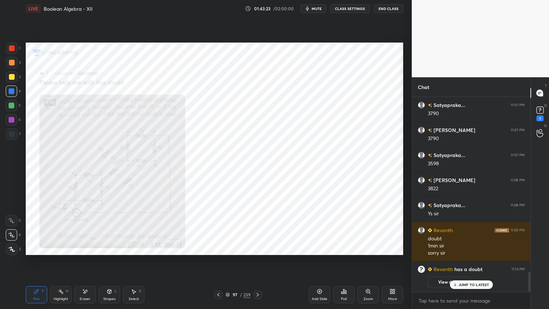
scroll to position [1294, 0]
click at [11, 123] on div at bounding box center [11, 119] width 11 height 11
click at [14, 252] on div at bounding box center [11, 248] width 11 height 11
click at [59, 264] on div "Highlight H" at bounding box center [60, 294] width 21 height 17
click at [34, 264] on div "Pen P" at bounding box center [36, 294] width 21 height 17
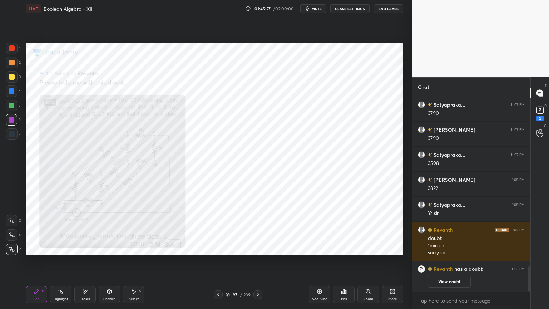
click at [58, 264] on div "Highlight H" at bounding box center [60, 294] width 21 height 17
click at [30, 264] on div "Pen P" at bounding box center [36, 294] width 21 height 17
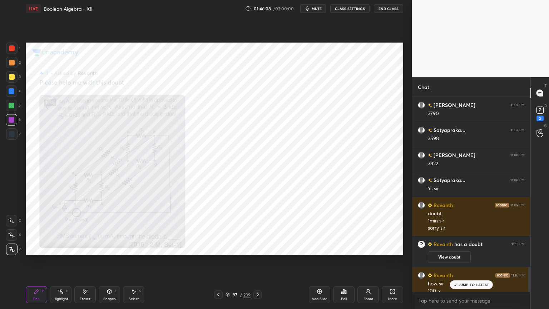
scroll to position [1326, 0]
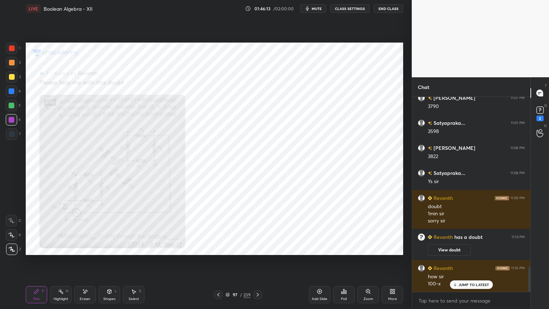
click at [60, 264] on div "Highlight" at bounding box center [61, 299] width 15 height 4
click at [61, 264] on div "Highlight" at bounding box center [61, 299] width 15 height 4
click at [43, 264] on div "Pen P" at bounding box center [36, 294] width 21 height 17
click at [64, 264] on div "Highlight" at bounding box center [61, 299] width 15 height 4
click at [88, 264] on div "Eraser" at bounding box center [85, 299] width 11 height 4
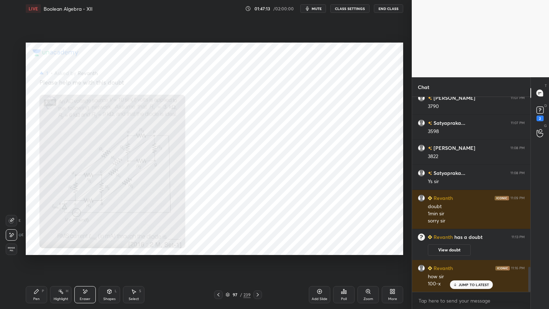
click at [34, 264] on div "Pen P" at bounding box center [36, 294] width 21 height 17
click at [83, 264] on icon at bounding box center [85, 292] width 6 height 6
click at [31, 264] on div "Pen P" at bounding box center [36, 294] width 21 height 17
click at [60, 264] on div "Highlight" at bounding box center [61, 299] width 15 height 4
click at [36, 264] on icon at bounding box center [37, 292] width 6 height 6
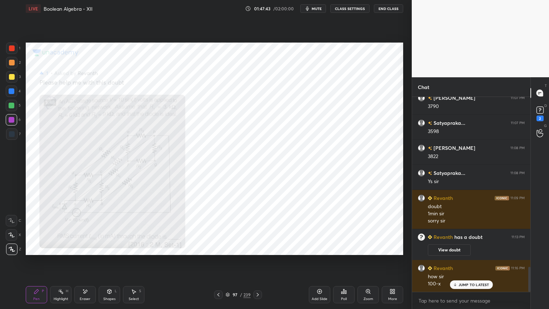
click at [10, 107] on div at bounding box center [12, 106] width 6 height 6
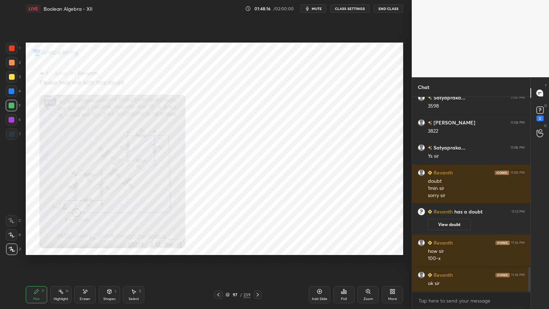
click at [84, 264] on div "Eraser" at bounding box center [84, 294] width 21 height 17
click at [34, 264] on div "Pen" at bounding box center [36, 299] width 6 height 4
click at [540, 117] on div "2" at bounding box center [540, 118] width 7 height 6
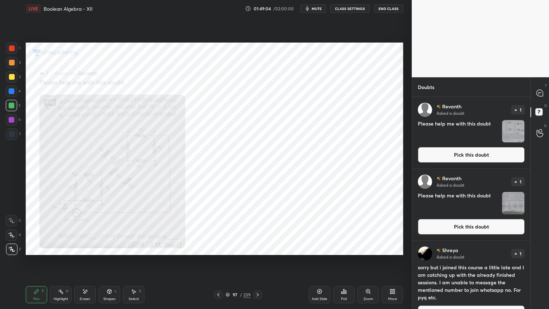
click at [499, 157] on button "Pick this doubt" at bounding box center [471, 155] width 107 height 16
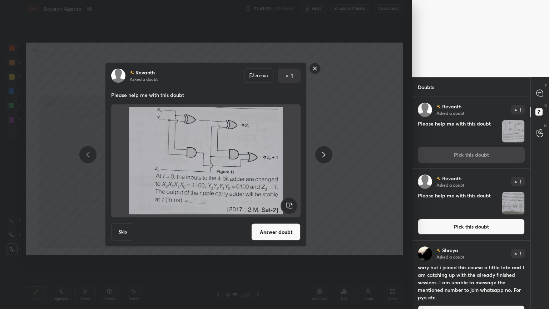
click at [325, 156] on icon at bounding box center [324, 154] width 9 height 9
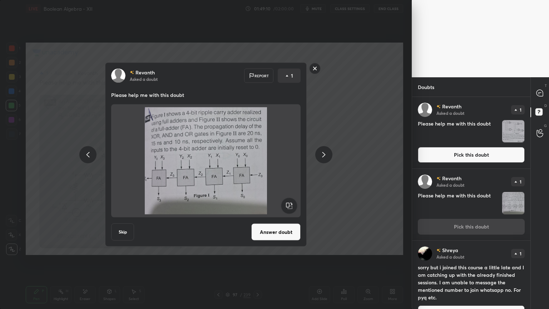
click at [316, 70] on rect at bounding box center [315, 68] width 11 height 11
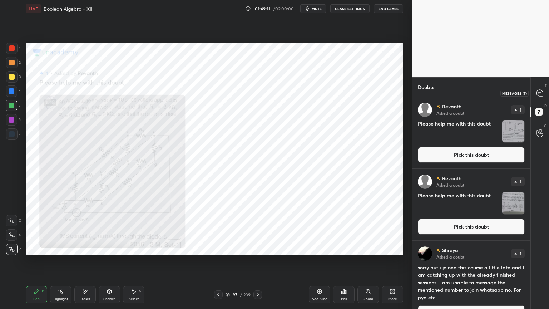
click at [540, 95] on icon at bounding box center [540, 93] width 6 height 6
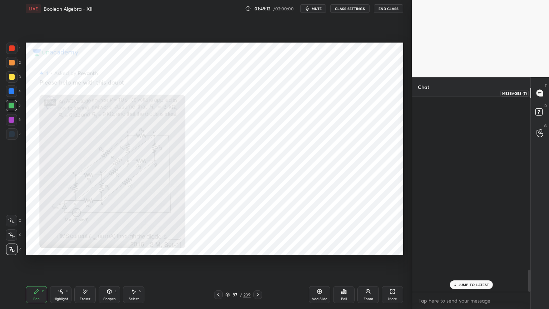
scroll to position [193, 116]
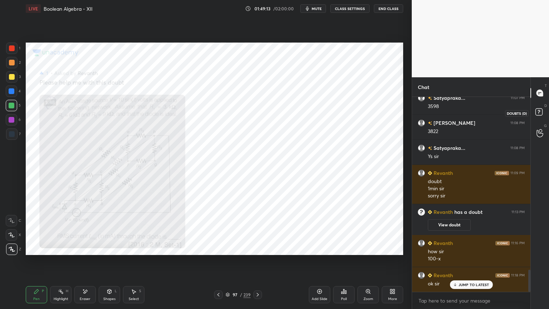
click at [536, 117] on icon at bounding box center [540, 113] width 13 height 13
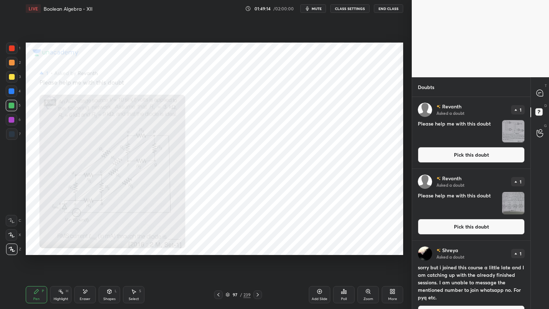
scroll to position [18, 0]
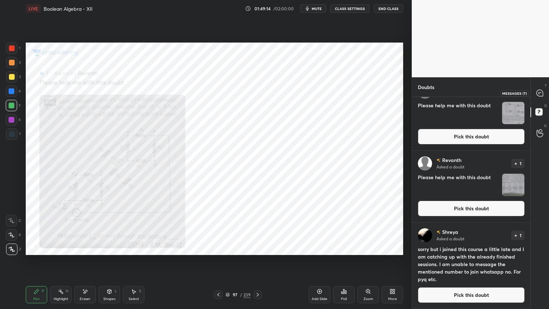
click at [541, 94] on icon at bounding box center [540, 93] width 6 height 6
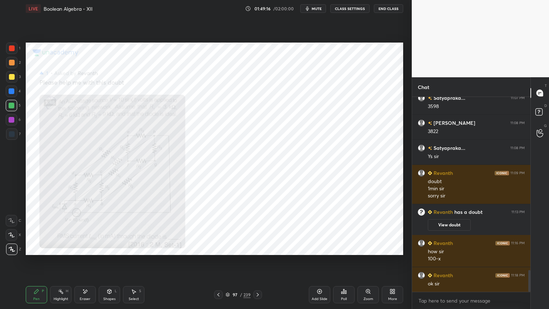
scroll to position [1532, 0]
click at [11, 234] on icon at bounding box center [11, 234] width 6 height 5
click at [11, 124] on div at bounding box center [11, 119] width 11 height 11
click at [134, 264] on div "Select" at bounding box center [134, 299] width 10 height 4
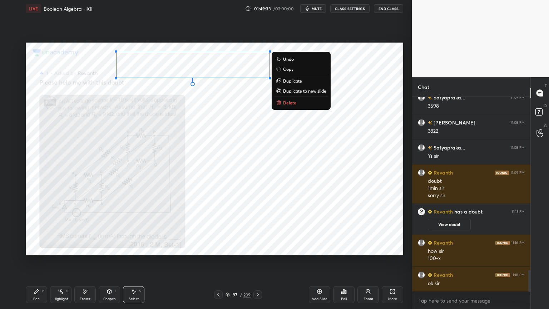
click at [300, 91] on p "Duplicate to new slide" at bounding box center [304, 91] width 43 height 6
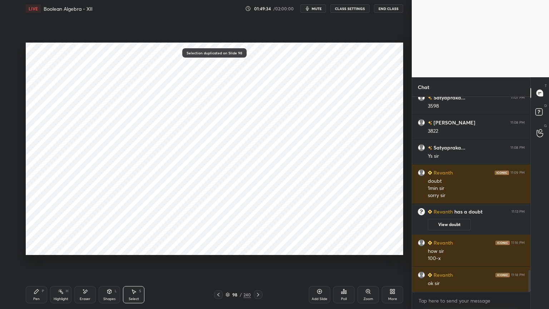
click at [36, 264] on div "Pen" at bounding box center [36, 299] width 6 height 4
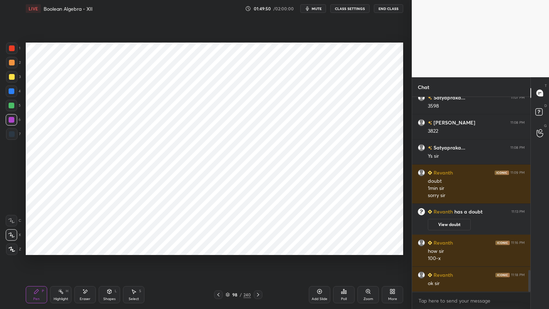
click at [218, 264] on icon at bounding box center [219, 295] width 6 height 6
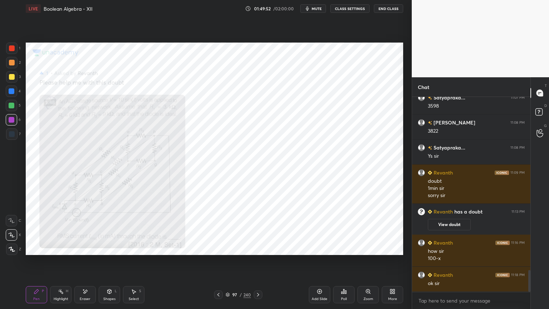
click at [257, 264] on icon at bounding box center [258, 295] width 6 height 6
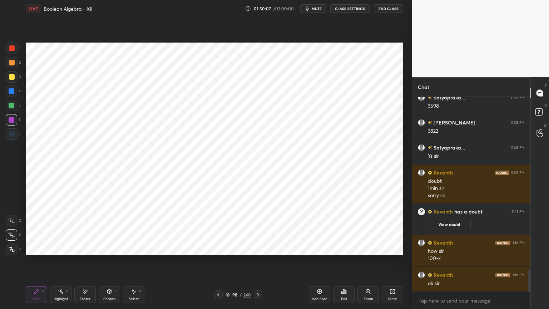
click at [83, 264] on icon at bounding box center [85, 292] width 6 height 6
click at [38, 264] on icon at bounding box center [37, 292] width 6 height 6
click at [10, 251] on icon at bounding box center [12, 249] width 6 height 5
click at [11, 90] on div at bounding box center [12, 91] width 6 height 6
click at [216, 264] on icon at bounding box center [219, 295] width 6 height 6
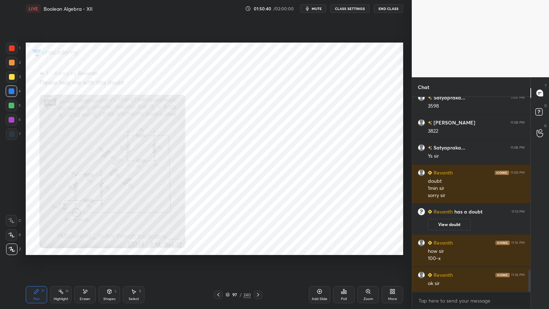
click at [10, 140] on div "7" at bounding box center [13, 135] width 15 height 14
click at [11, 50] on div at bounding box center [12, 48] width 6 height 6
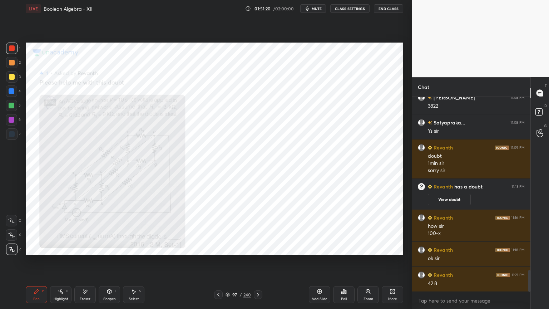
click at [85, 264] on div "Eraser" at bounding box center [85, 299] width 11 height 4
click at [33, 264] on div "Pen" at bounding box center [36, 299] width 6 height 4
click at [258, 264] on icon at bounding box center [258, 295] width 6 height 6
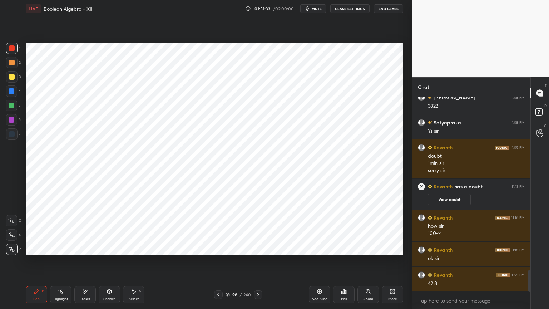
click at [220, 264] on icon at bounding box center [219, 295] width 6 height 6
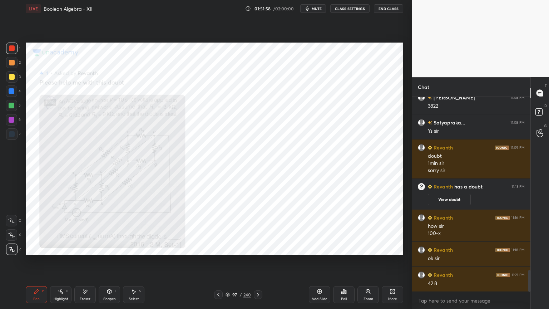
click at [11, 119] on div at bounding box center [12, 120] width 6 height 6
click at [257, 264] on div "Pen P Highlight H Eraser Shapes L Select S 97 / 240 Add Slide Poll Zoom More" at bounding box center [215, 294] width 378 height 29
click at [316, 264] on div "Add Slide" at bounding box center [319, 294] width 21 height 17
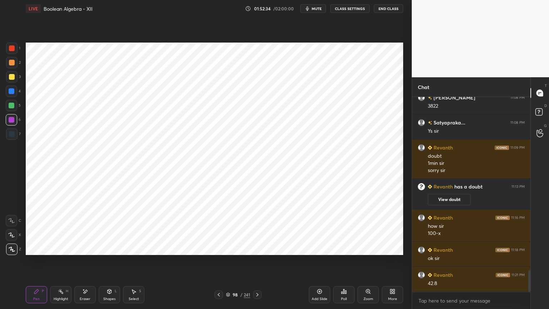
click at [6, 123] on div at bounding box center [11, 119] width 11 height 11
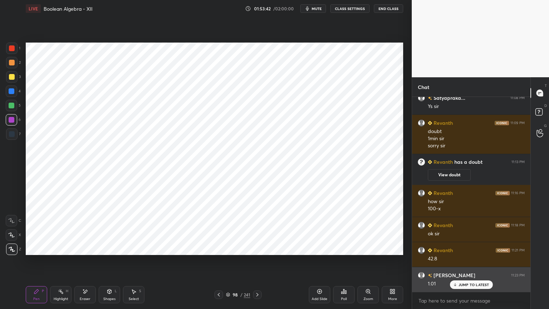
click at [462, 264] on p "JUMP TO LATEST" at bounding box center [474, 284] width 31 height 4
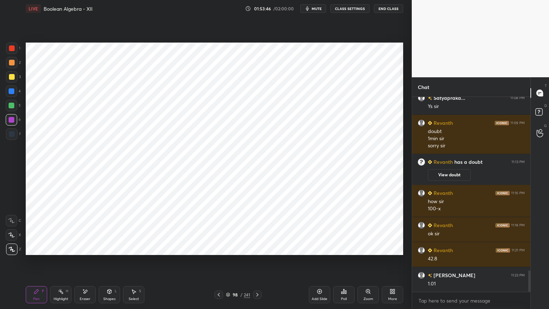
click at [218, 264] on icon at bounding box center [219, 295] width 6 height 6
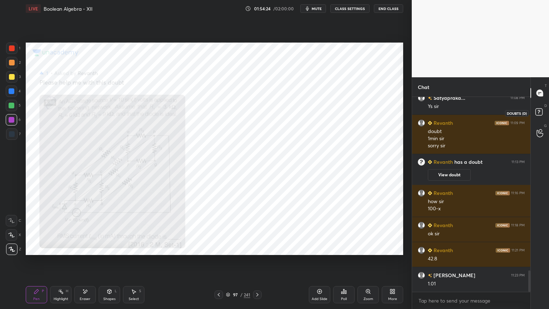
click at [541, 110] on rect at bounding box center [539, 112] width 7 height 7
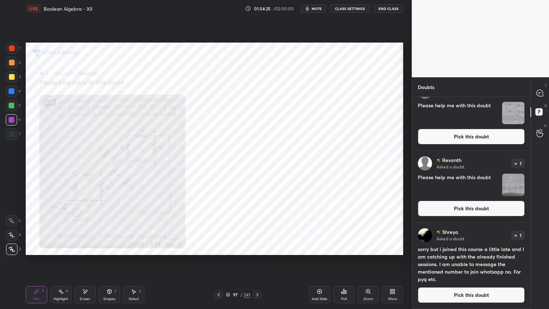
scroll to position [0, 0]
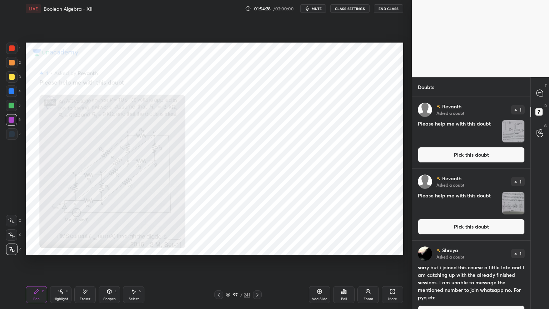
click at [455, 156] on button "Pick this doubt" at bounding box center [471, 155] width 107 height 16
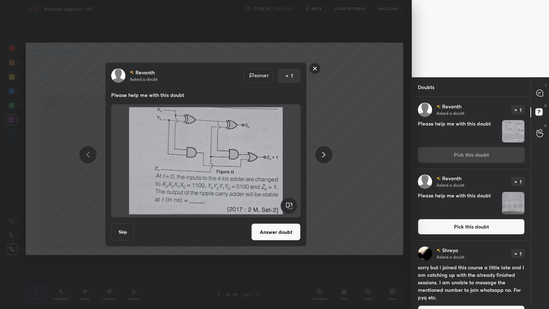
click at [319, 68] on rect at bounding box center [315, 68] width 11 height 11
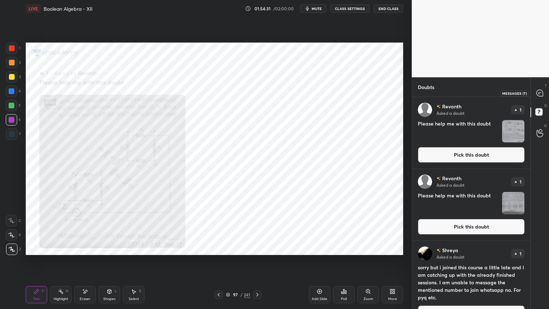
click at [542, 95] on icon at bounding box center [540, 93] width 6 height 6
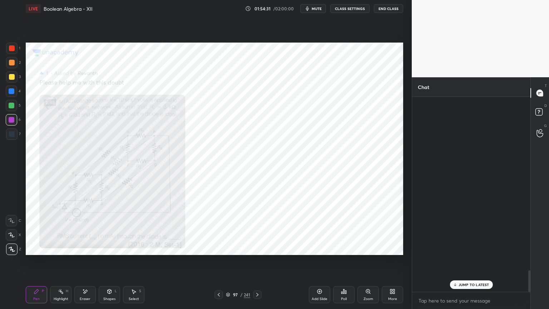
scroll to position [193, 116]
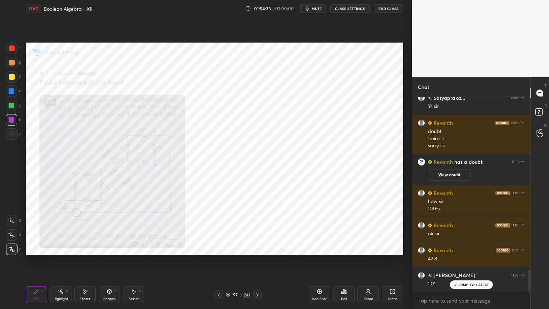
click at [481, 264] on p "JUMP TO LATEST" at bounding box center [474, 284] width 31 height 4
click at [541, 110] on rect at bounding box center [539, 112] width 7 height 7
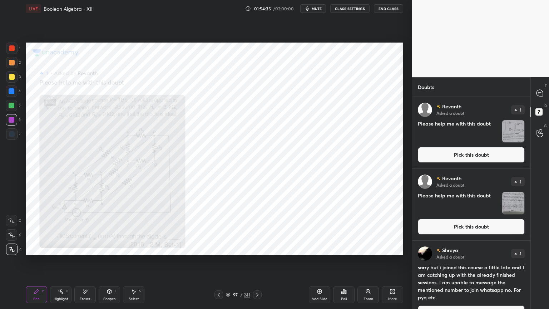
click at [475, 153] on button "Pick this doubt" at bounding box center [471, 155] width 107 height 16
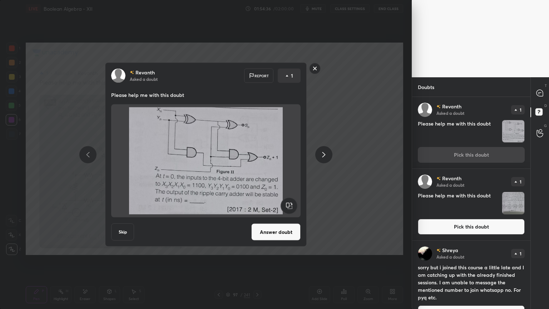
click at [273, 240] on button "Answer doubt" at bounding box center [275, 231] width 49 height 17
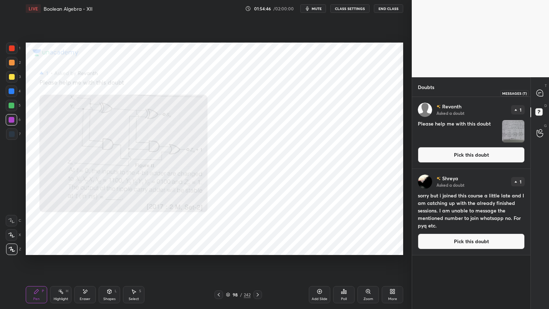
click at [541, 92] on icon at bounding box center [540, 93] width 6 height 6
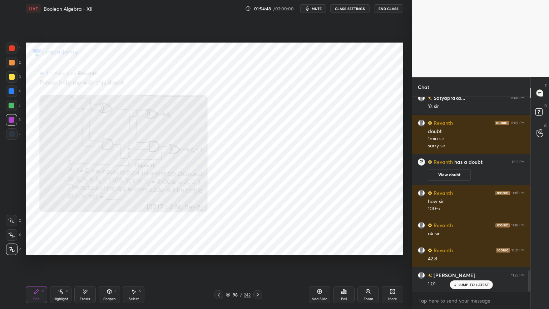
click at [473, 264] on div "JUMP TO LATEST" at bounding box center [471, 284] width 43 height 9
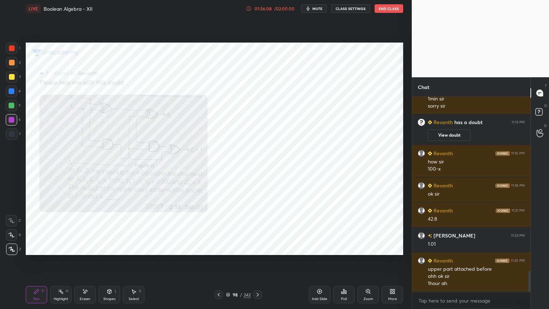
click at [392, 11] on button "End Class" at bounding box center [389, 8] width 29 height 9
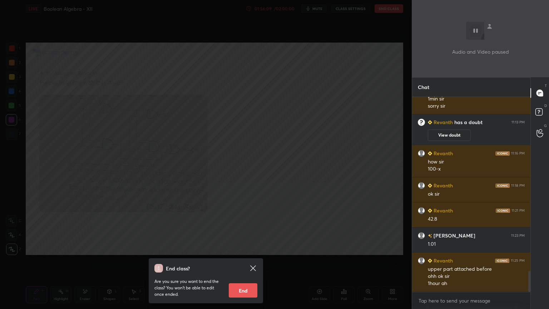
click at [244, 264] on button "End" at bounding box center [243, 290] width 29 height 14
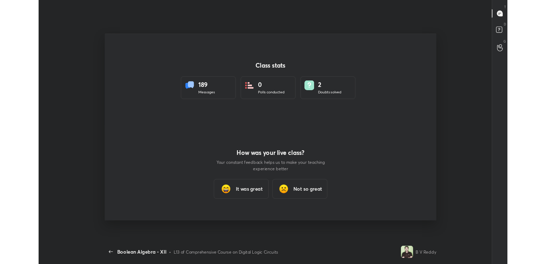
scroll to position [35535, 35213]
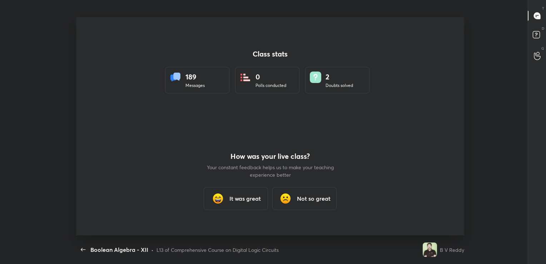
type textarea "x"
